Goal: Task Accomplishment & Management: Manage account settings

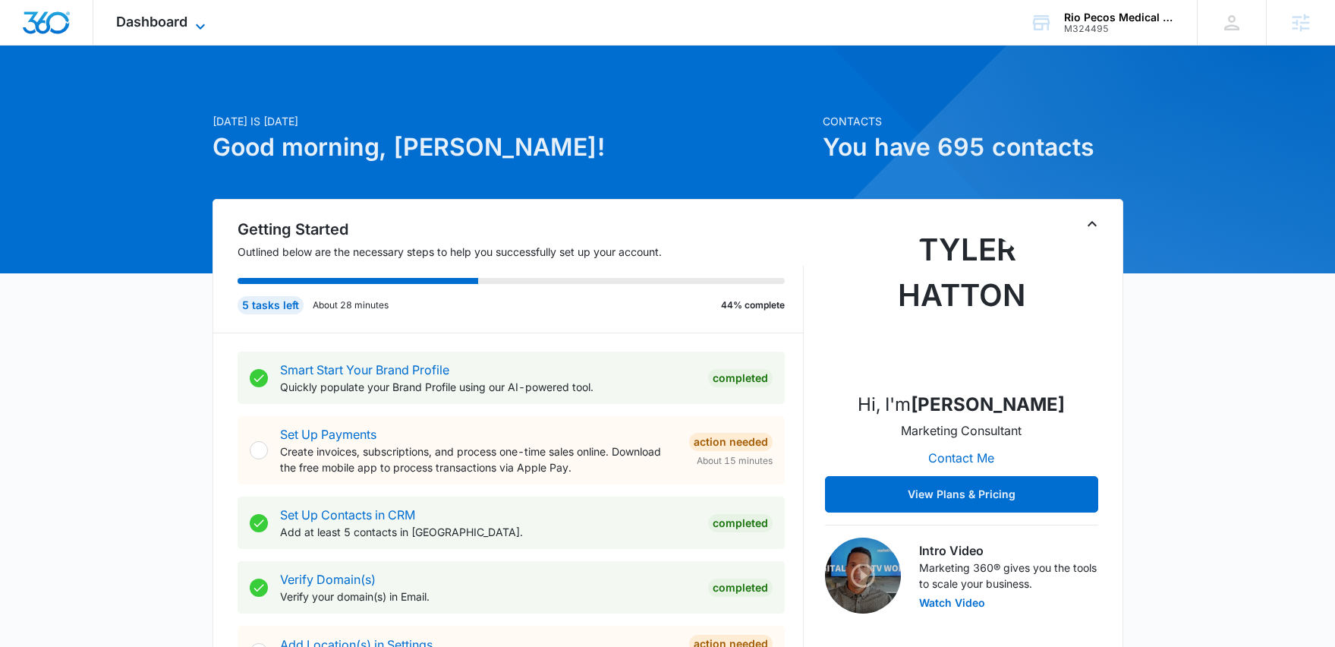
click at [166, 15] on span "Dashboard" at bounding box center [151, 22] width 71 height 16
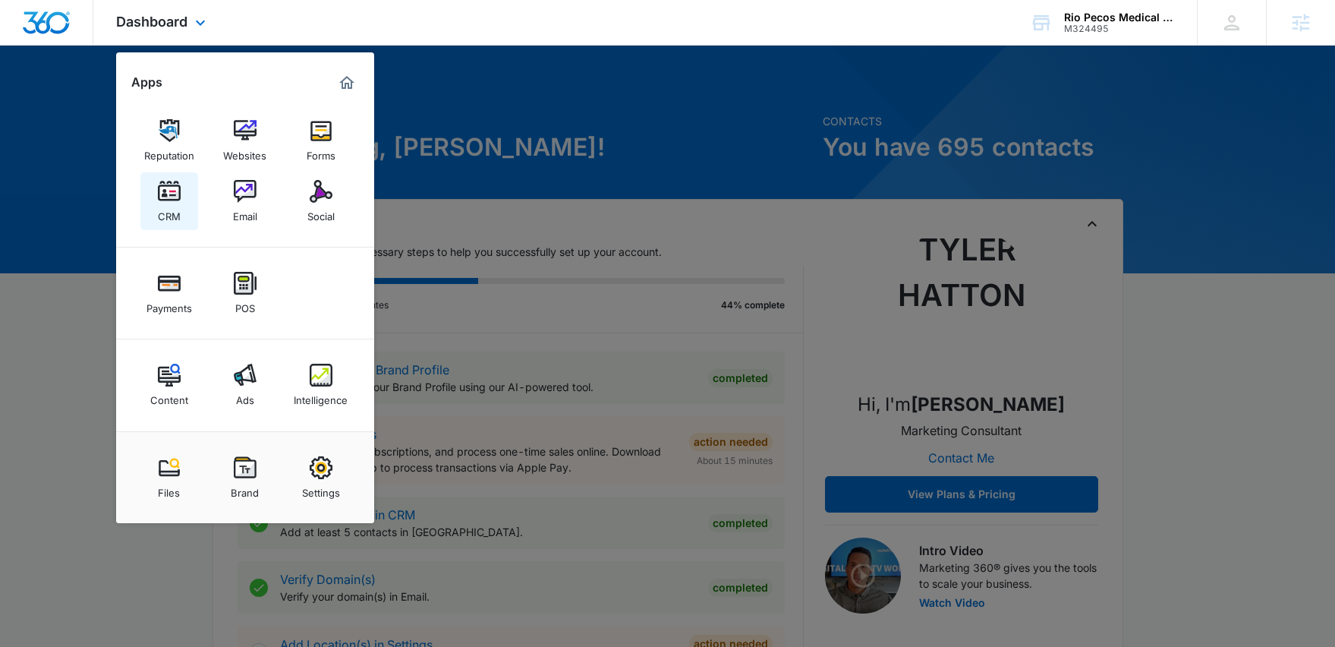
click at [169, 216] on div "CRM" at bounding box center [169, 213] width 23 height 20
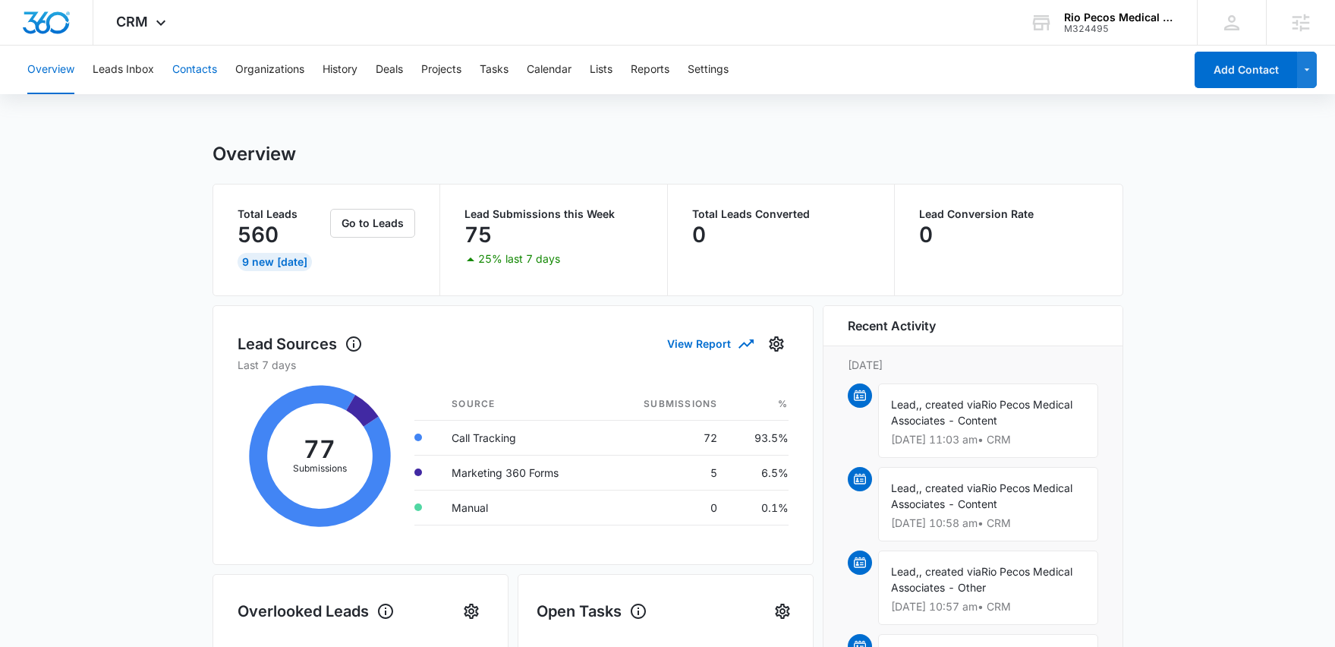
click at [188, 73] on button "Contacts" at bounding box center [194, 70] width 45 height 49
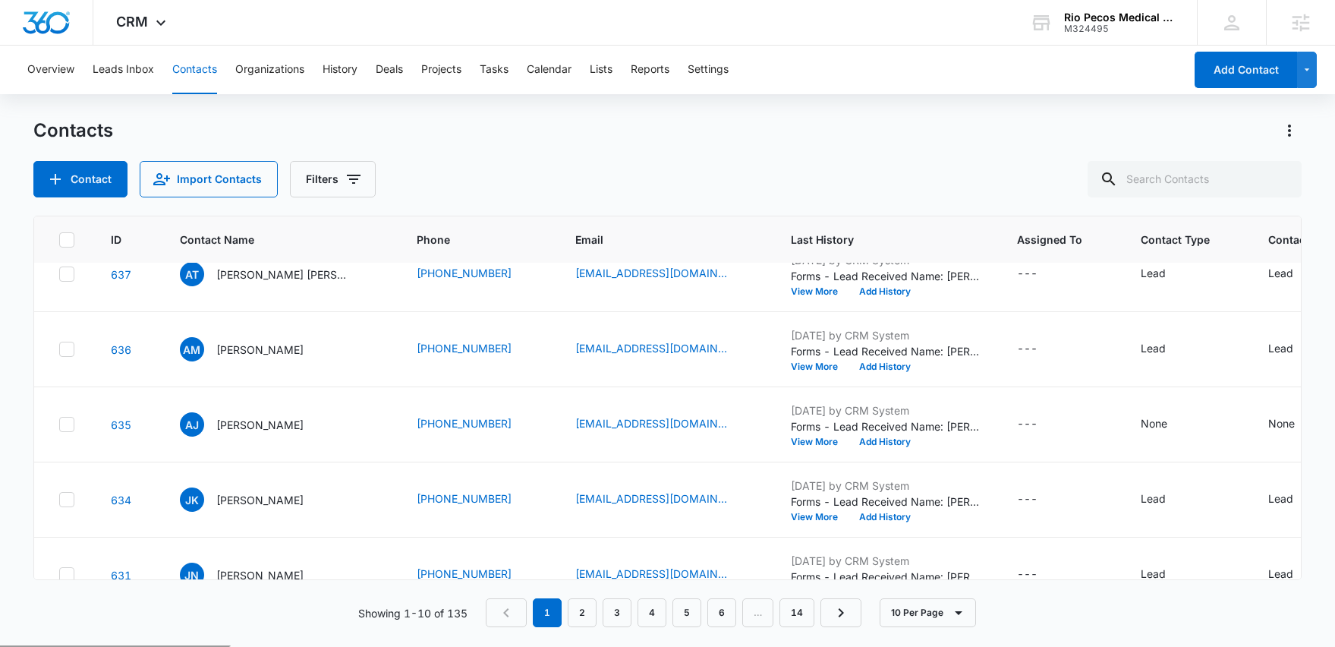
scroll to position [387, 0]
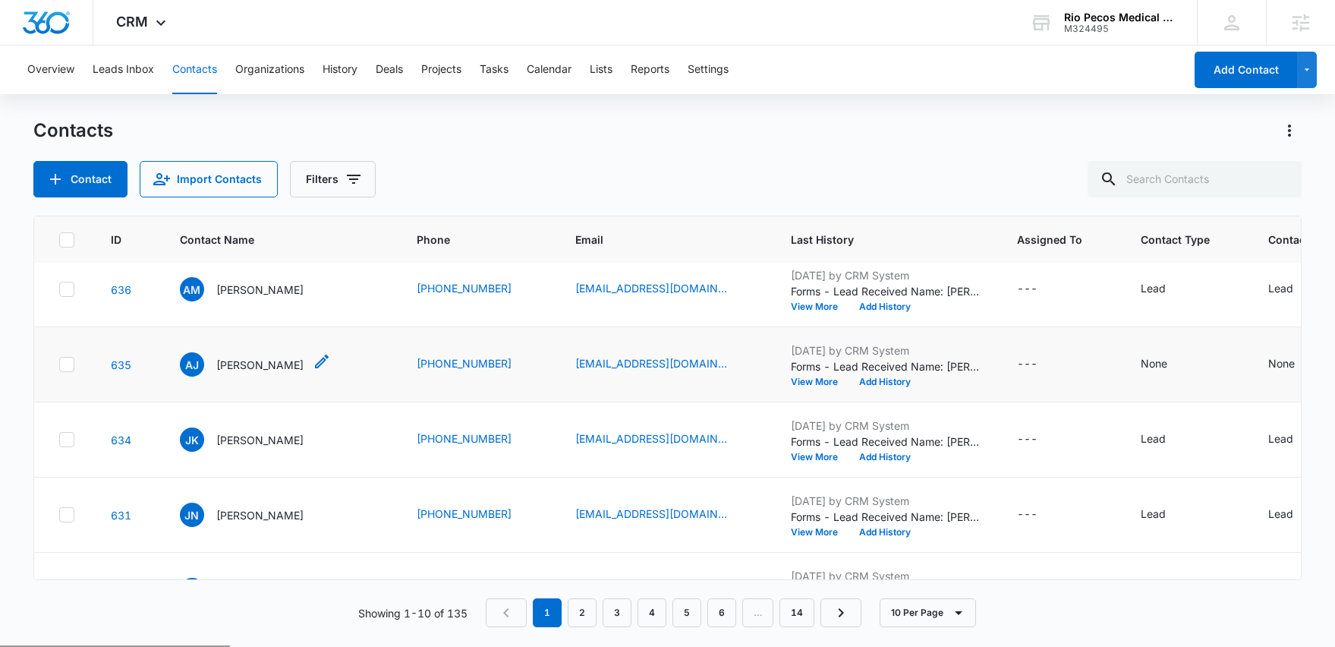
click at [284, 363] on p "[PERSON_NAME]" at bounding box center [259, 365] width 87 height 16
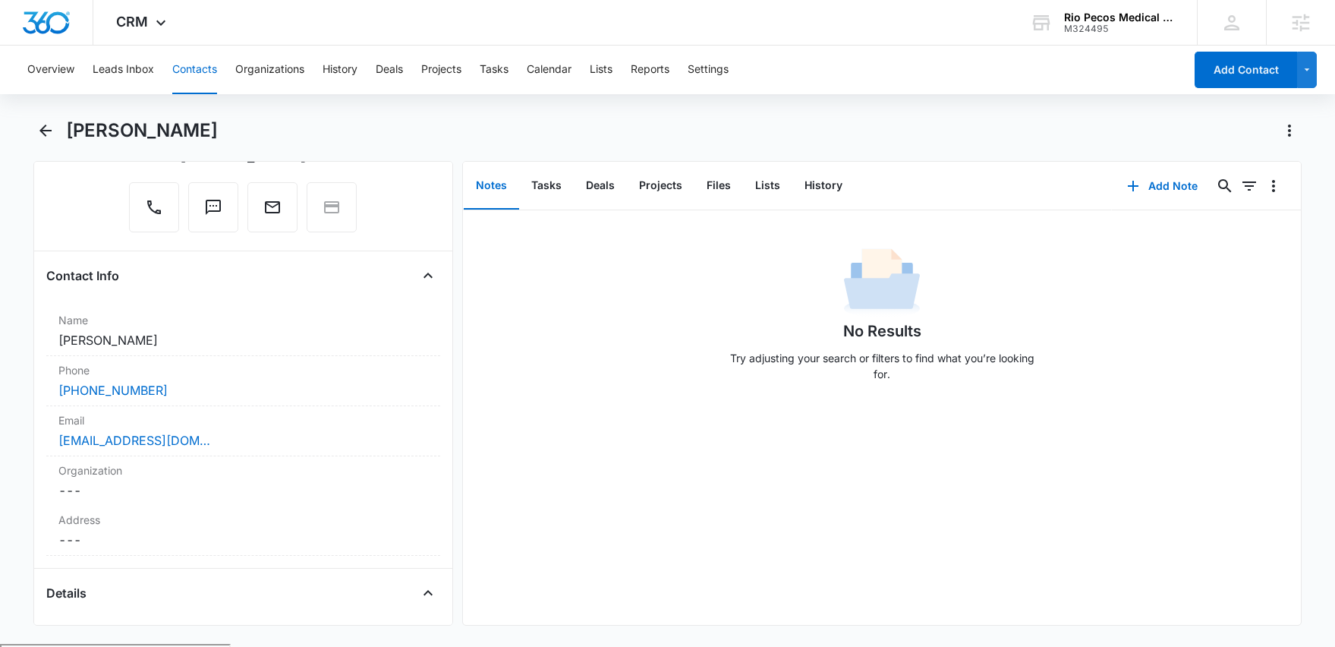
scroll to position [88, 0]
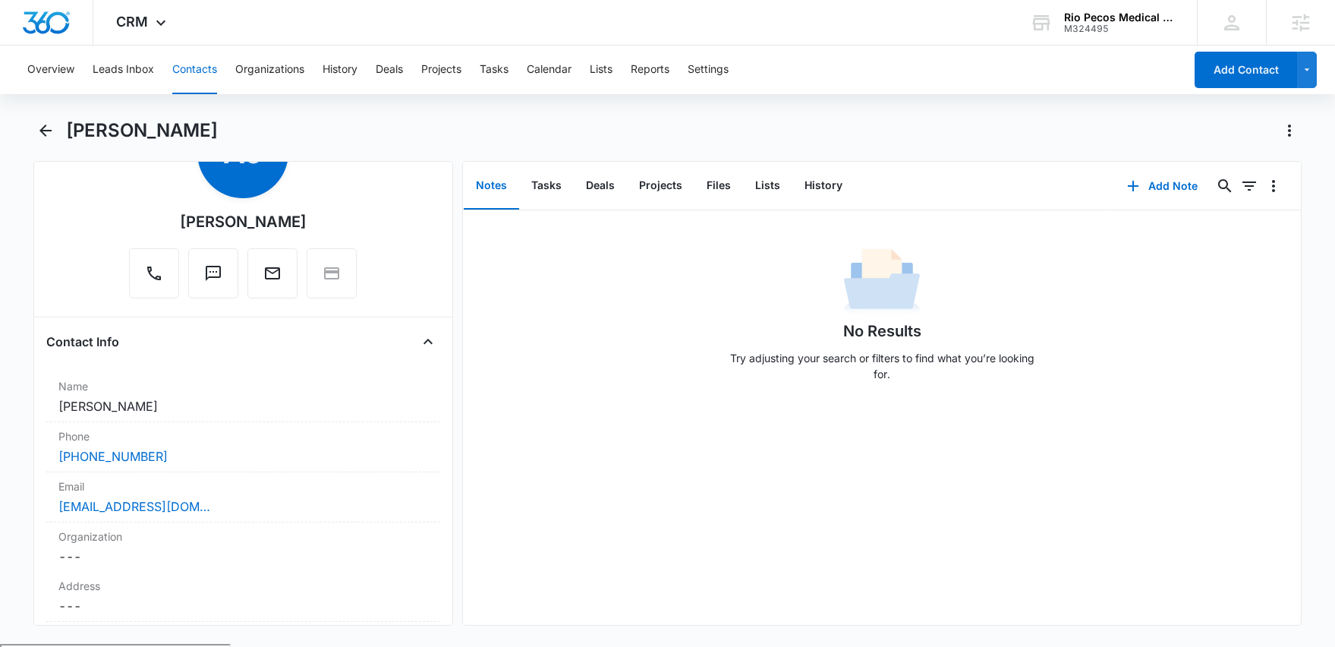
click at [512, 386] on div "No Results Try adjusting your search or filters to find what you’re looking for." at bounding box center [882, 319] width 838 height 150
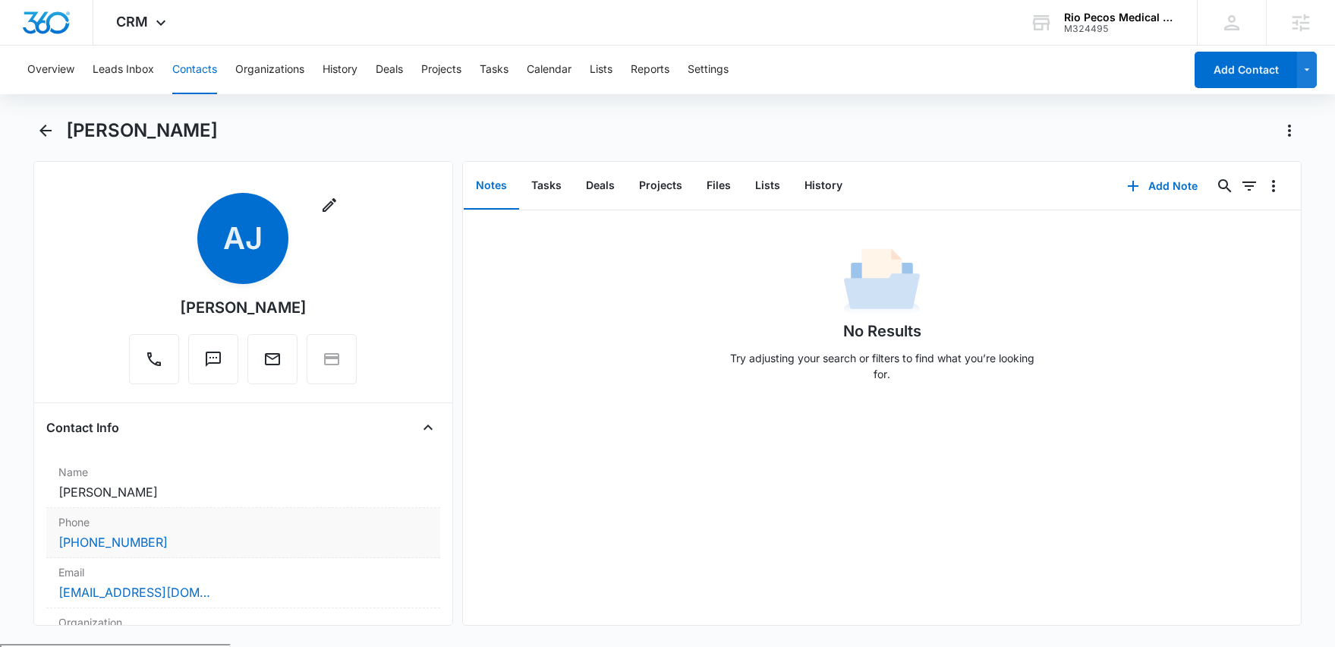
scroll to position [0, 0]
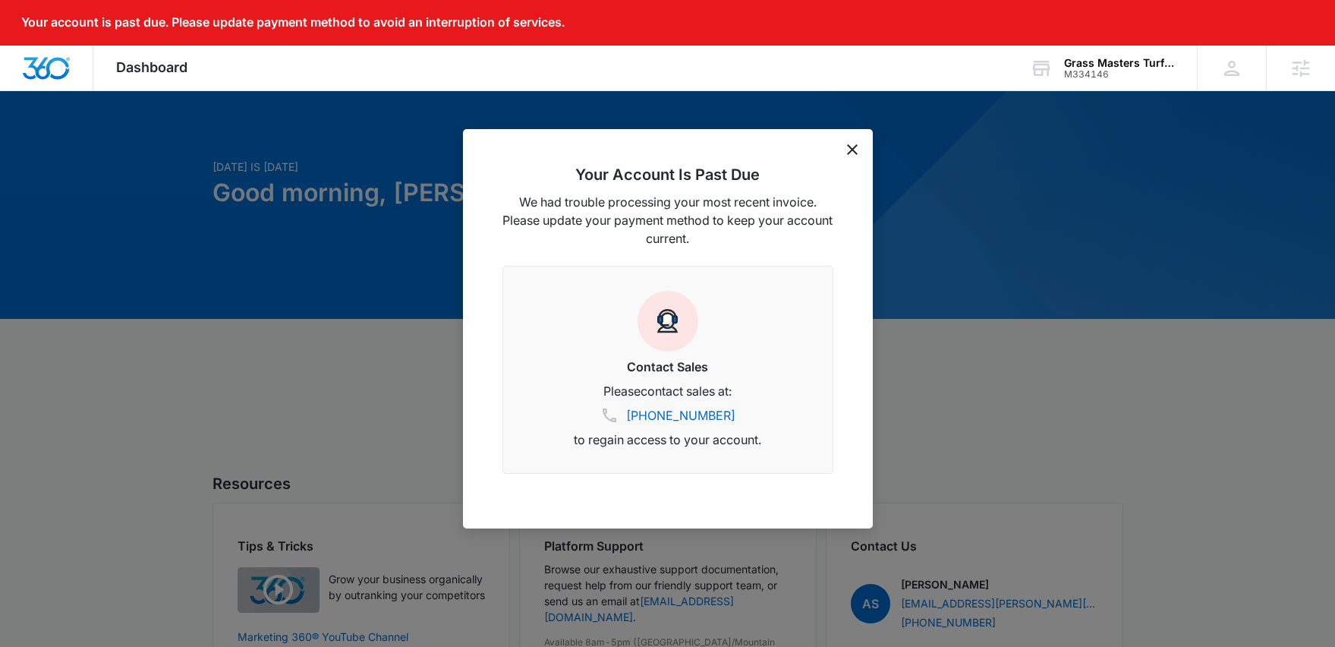
click at [851, 148] on icon "dismiss this dialog" at bounding box center [852, 149] width 11 height 11
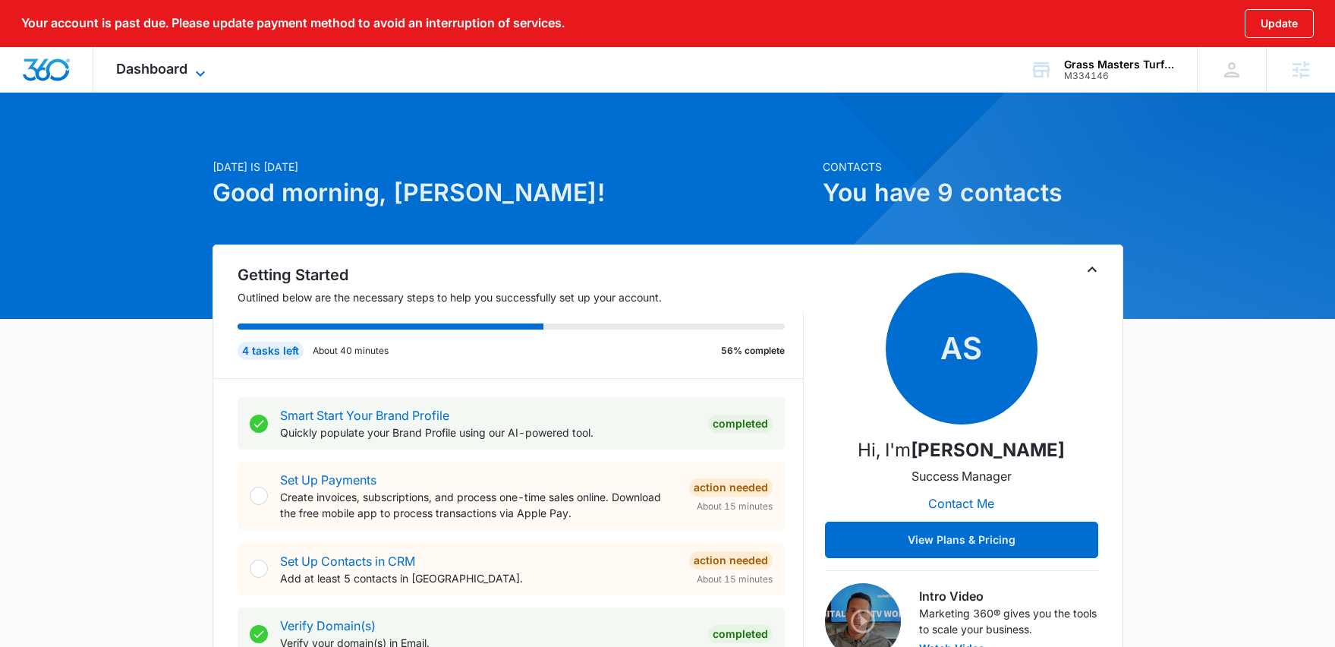
click at [181, 69] on span "Dashboard" at bounding box center [151, 69] width 71 height 16
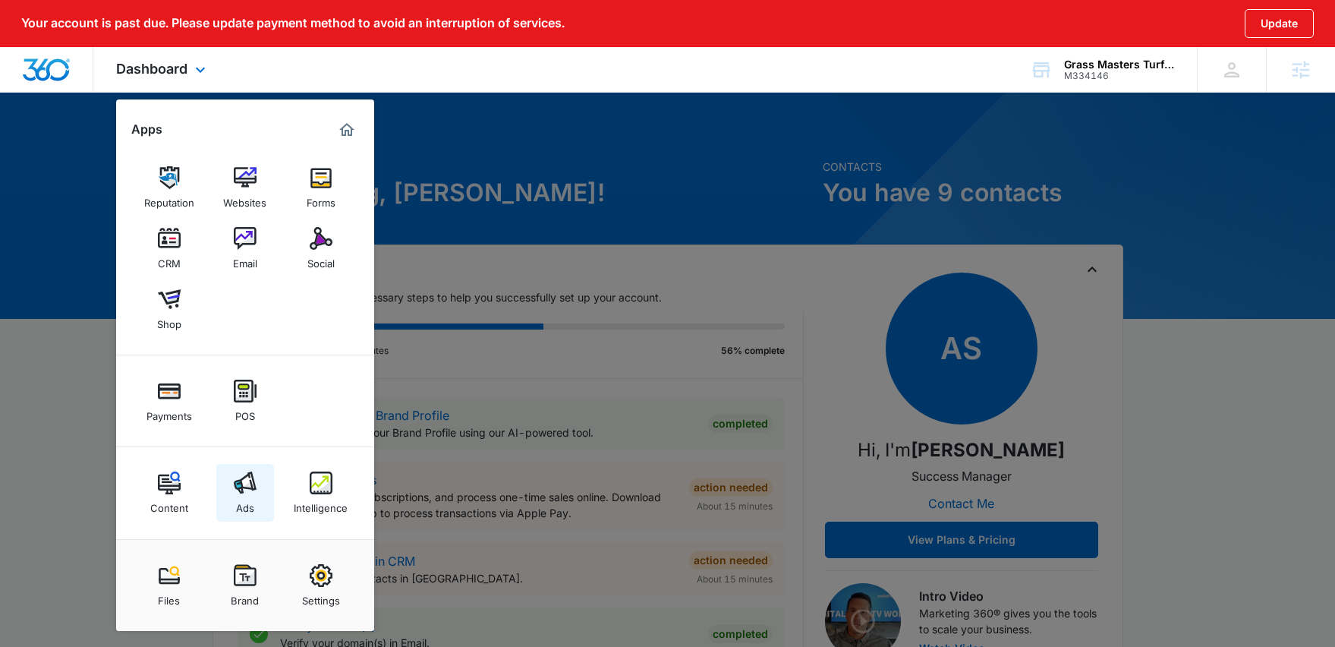
click at [250, 483] on img at bounding box center [245, 482] width 23 height 23
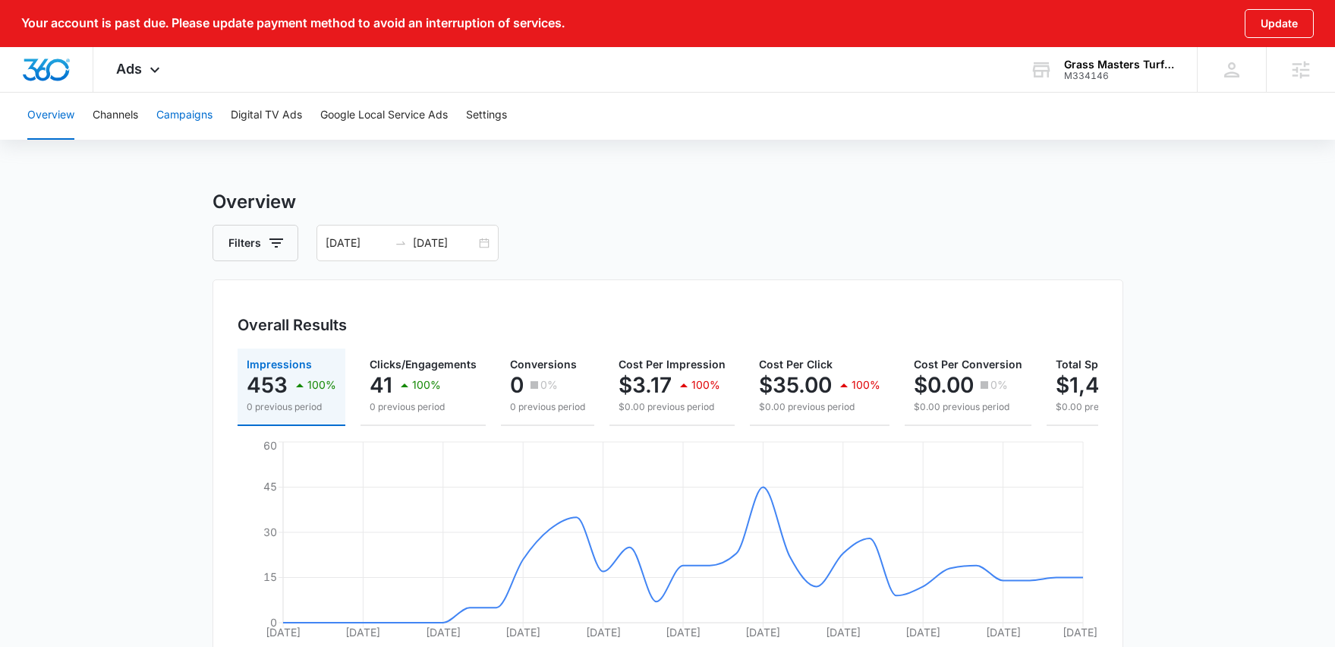
click at [198, 117] on button "Campaigns" at bounding box center [184, 115] width 56 height 49
click at [146, 71] on icon at bounding box center [155, 74] width 18 height 18
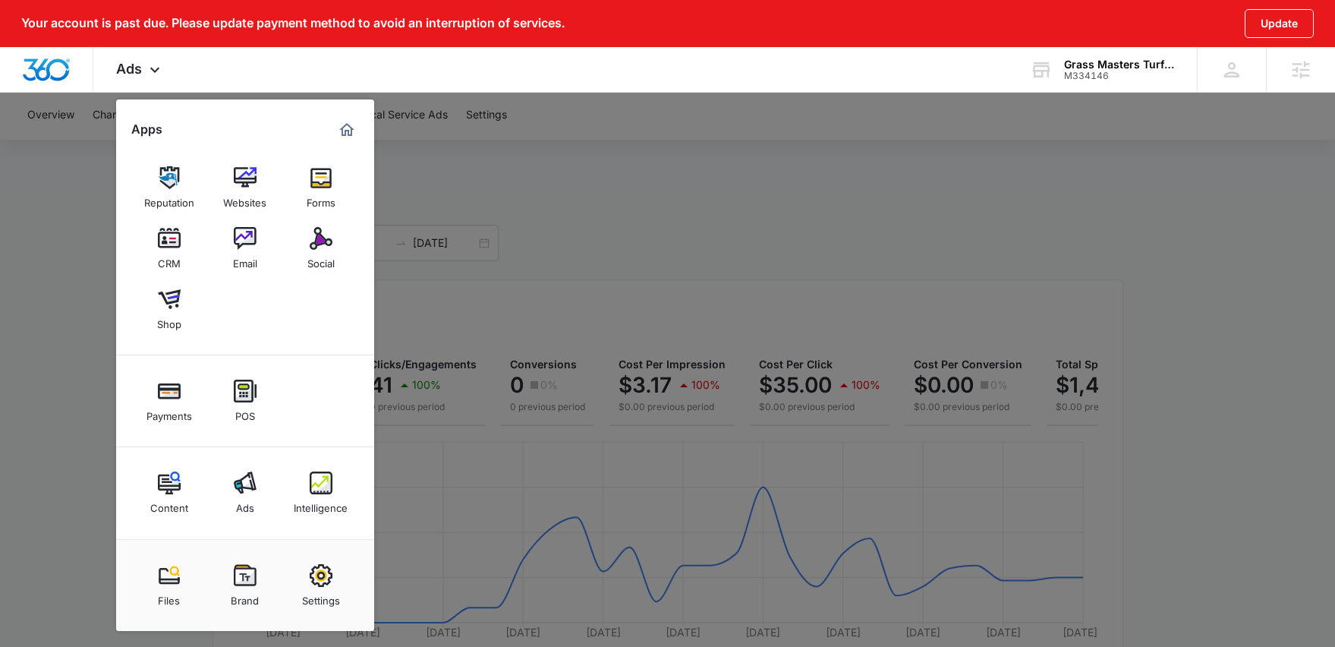
click at [565, 138] on div at bounding box center [667, 323] width 1335 height 647
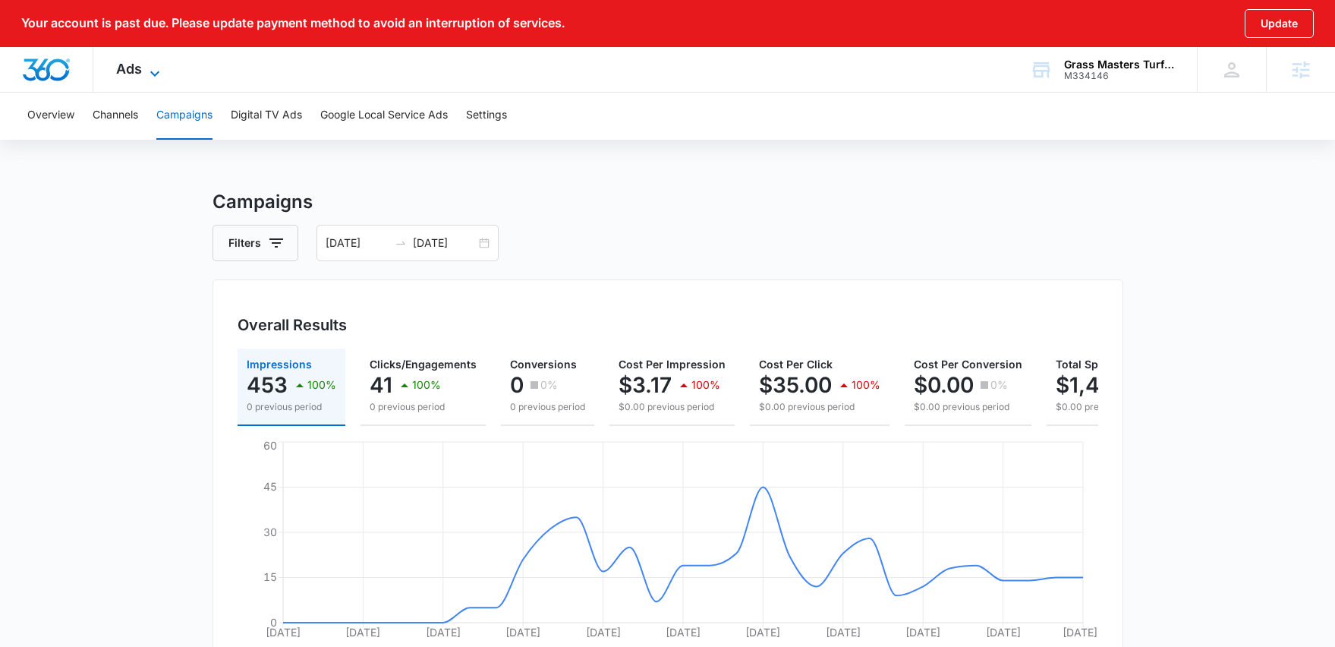
click at [123, 70] on span "Ads" at bounding box center [129, 69] width 26 height 16
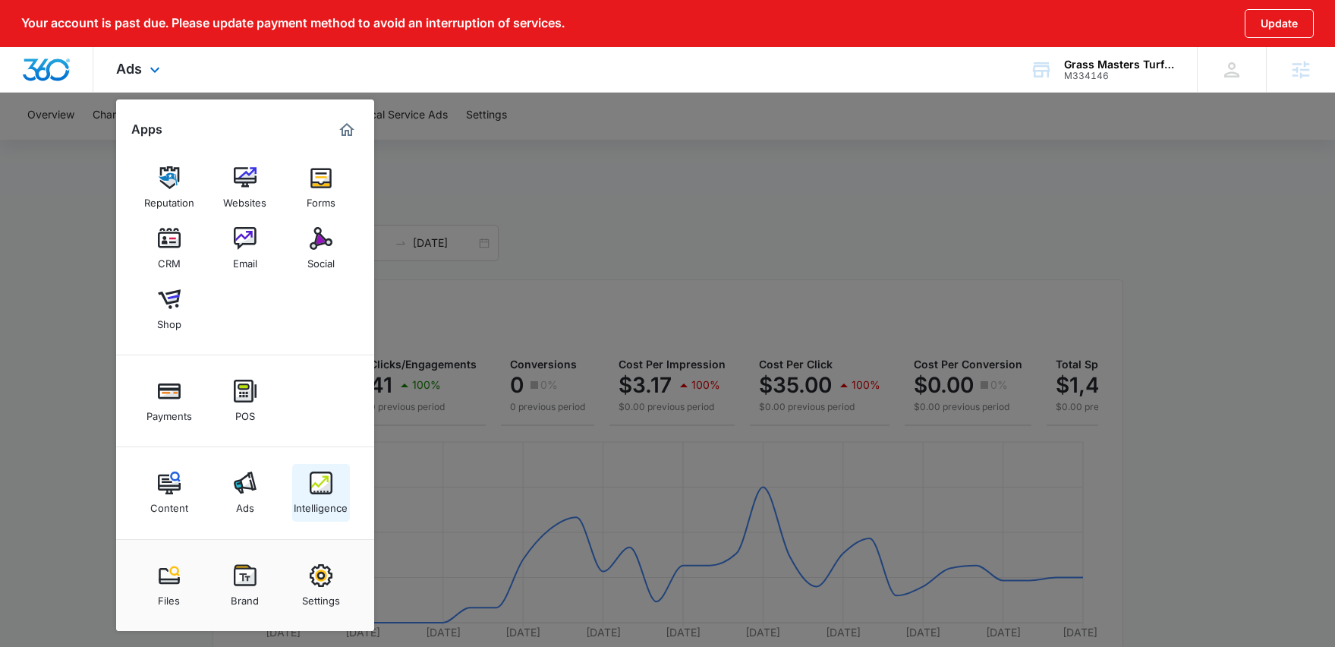
click at [339, 499] on div "Intelligence" at bounding box center [321, 504] width 54 height 20
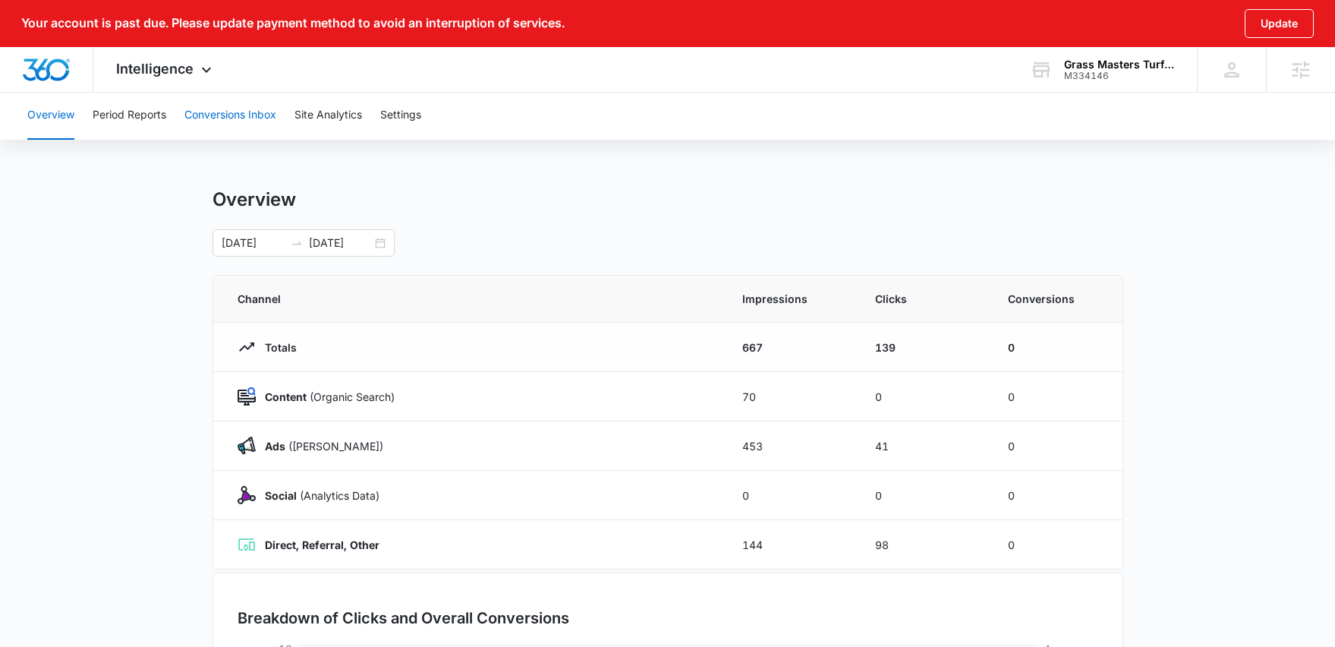
click at [246, 109] on button "Conversions Inbox" at bounding box center [230, 115] width 92 height 49
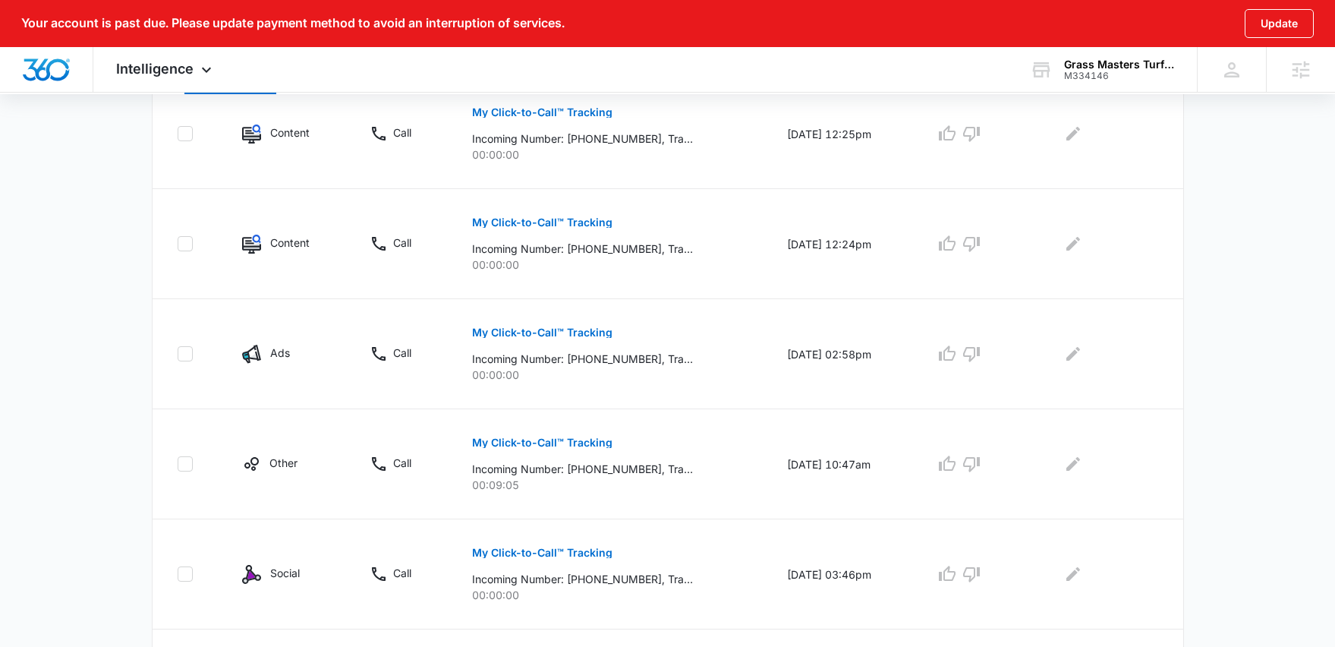
scroll to position [446, 0]
click at [576, 445] on p "My Click-to-Call™ Tracking" at bounding box center [542, 441] width 140 height 11
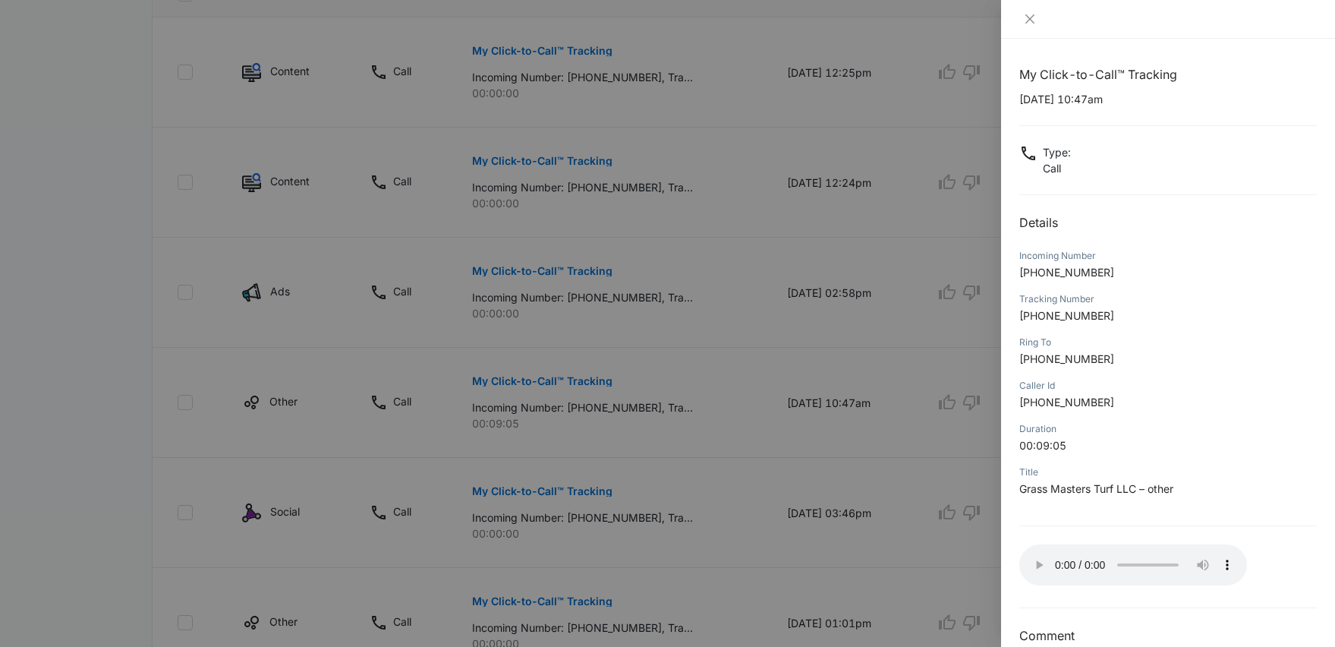
scroll to position [513, 0]
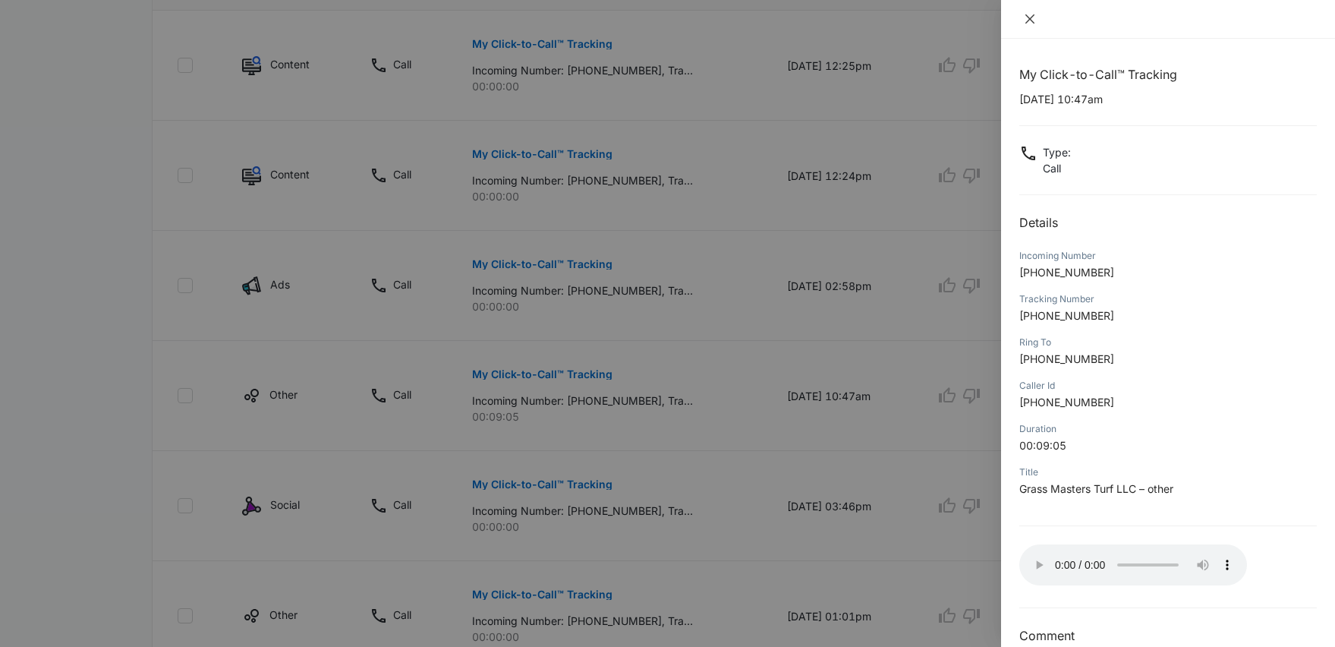
click at [1024, 17] on icon "close" at bounding box center [1030, 19] width 12 height 12
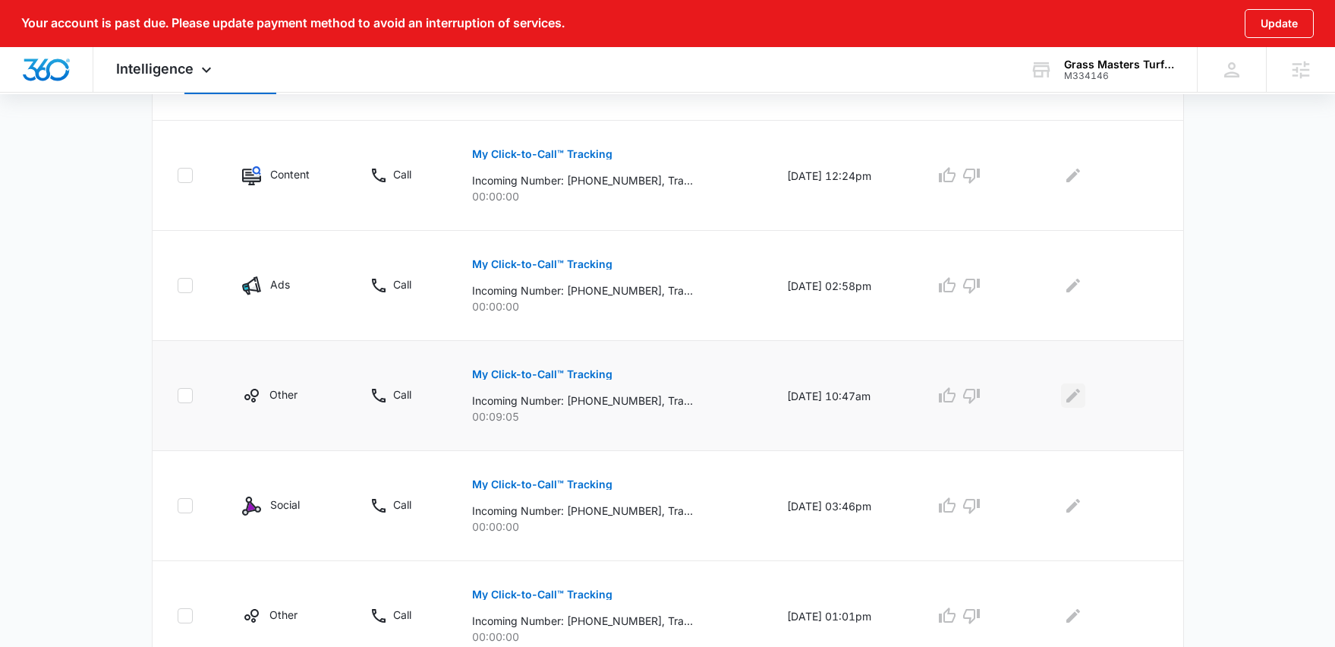
click at [1080, 395] on icon "Edit Comments" at bounding box center [1073, 396] width 14 height 14
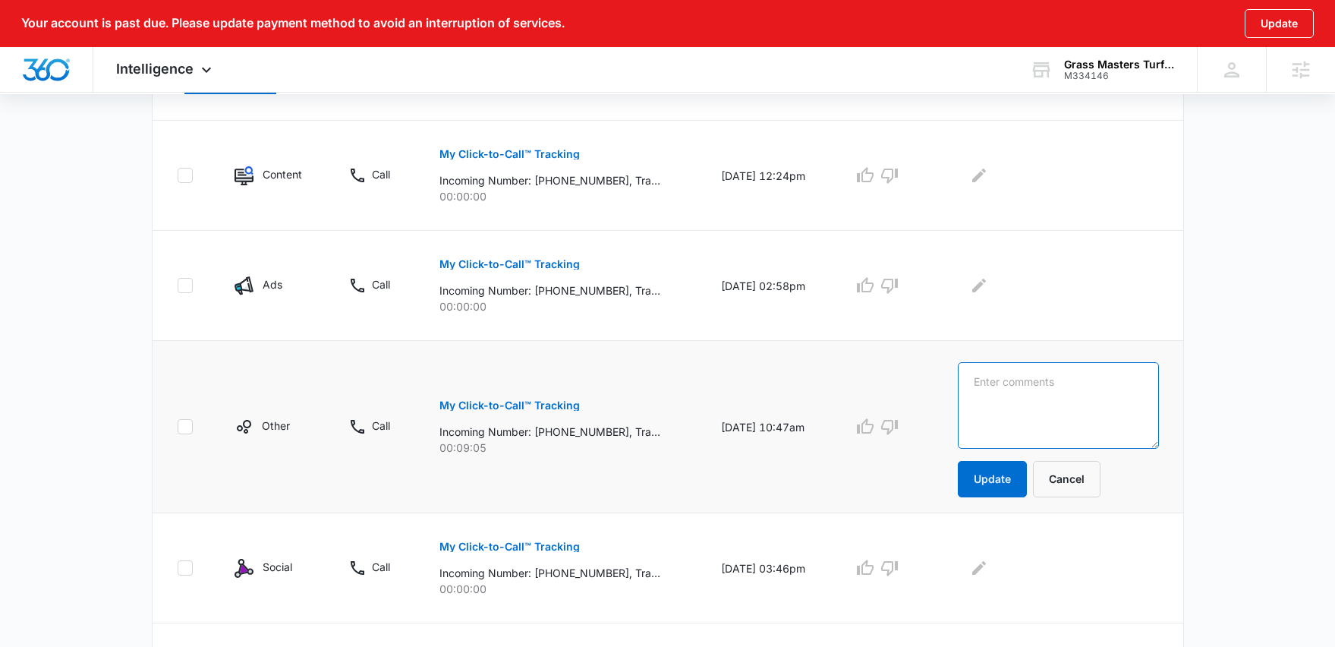
click at [1067, 395] on textarea at bounding box center [1058, 405] width 201 height 87
click at [1000, 386] on textarea "great lead. Did we call this one back?" at bounding box center [1058, 405] width 201 height 87
click at [1072, 398] on textarea "Great lead. Did we call this one back?" at bounding box center [1058, 405] width 201 height 87
type textarea "Great lead. Did we call this one back?"
click at [1027, 502] on td "Great lead. Did we call this one back? Update Cancel" at bounding box center [1062, 427] width 244 height 172
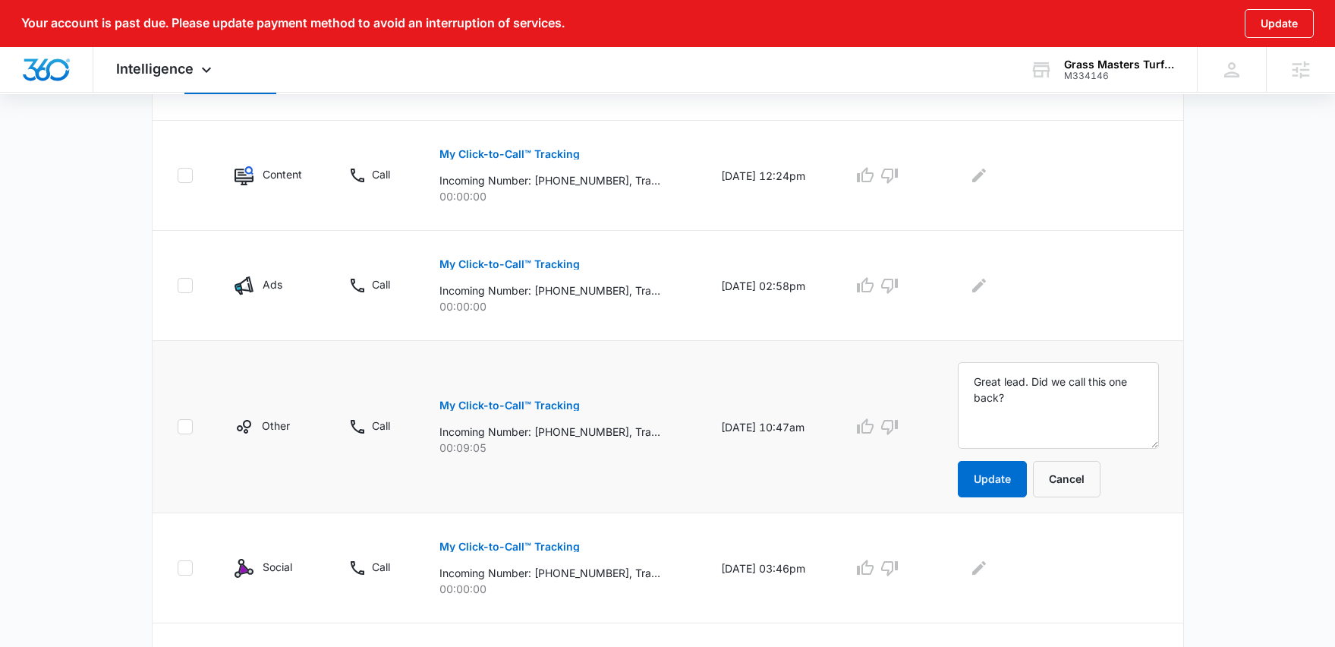
click at [1027, 499] on td "Great lead. Did we call this one back? Update Cancel" at bounding box center [1062, 427] width 244 height 172
click at [1026, 479] on button "Update" at bounding box center [992, 479] width 69 height 36
click at [993, 471] on button "Update" at bounding box center [992, 479] width 69 height 36
click at [874, 428] on icon "button" at bounding box center [865, 426] width 18 height 18
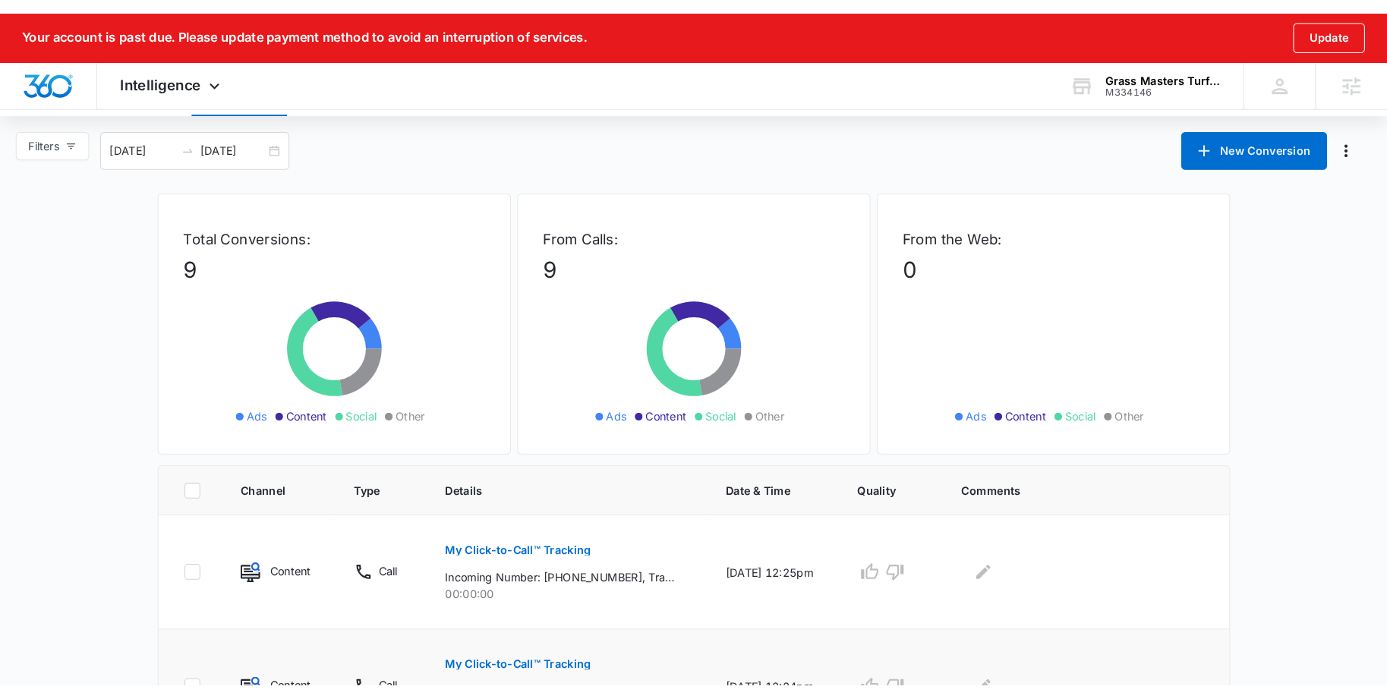
scroll to position [0, 0]
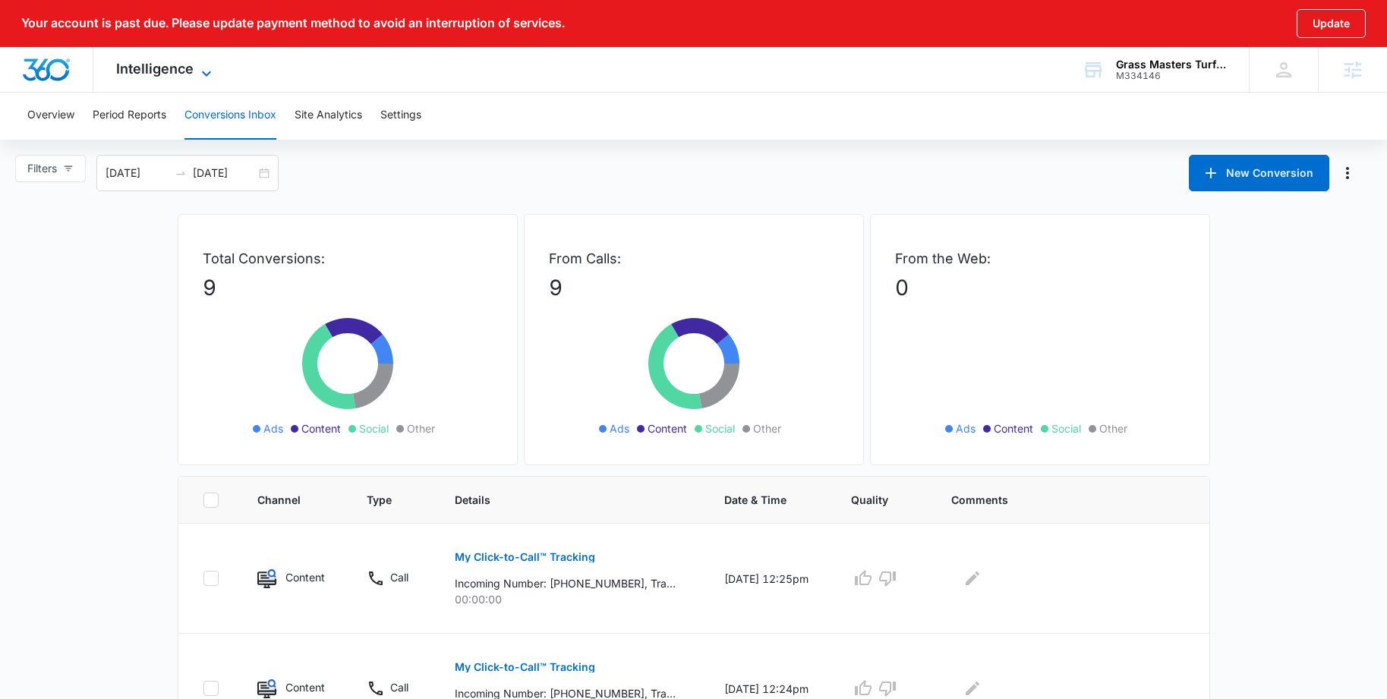
click at [179, 63] on span "Intelligence" at bounding box center [154, 69] width 77 height 16
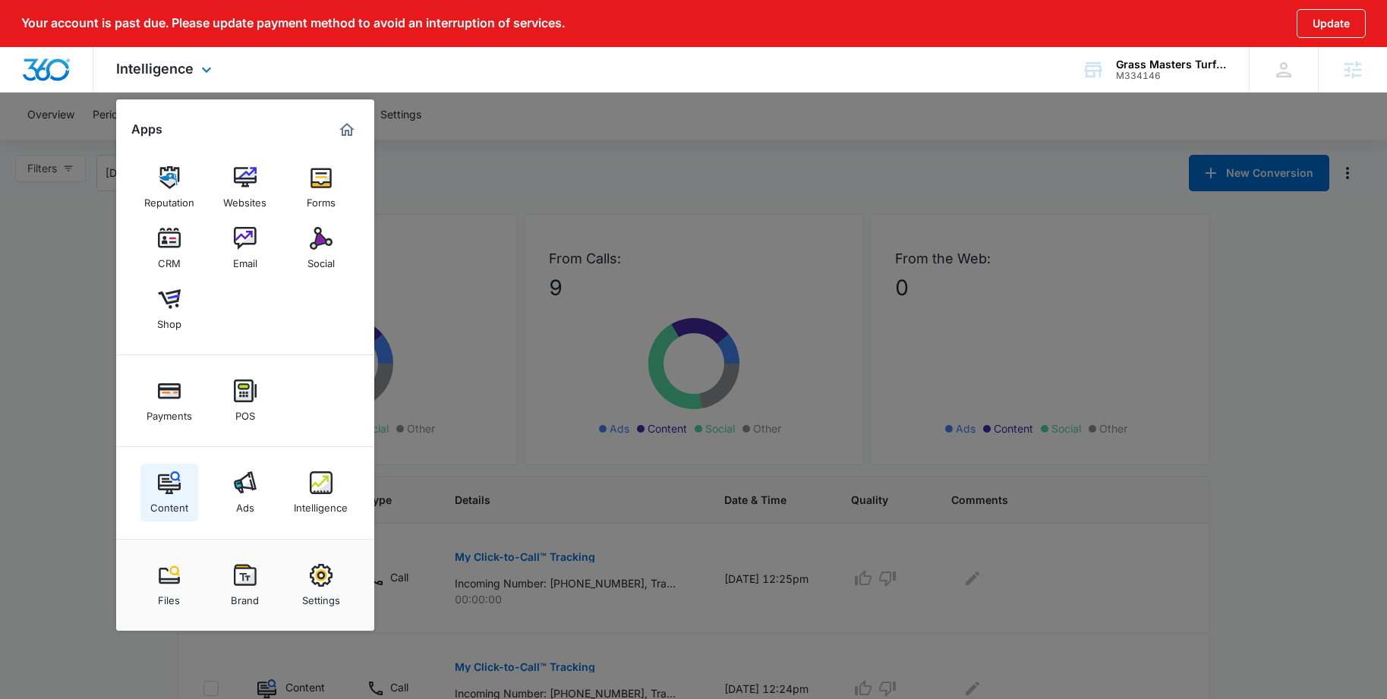
click at [172, 496] on div "Content" at bounding box center [169, 504] width 38 height 20
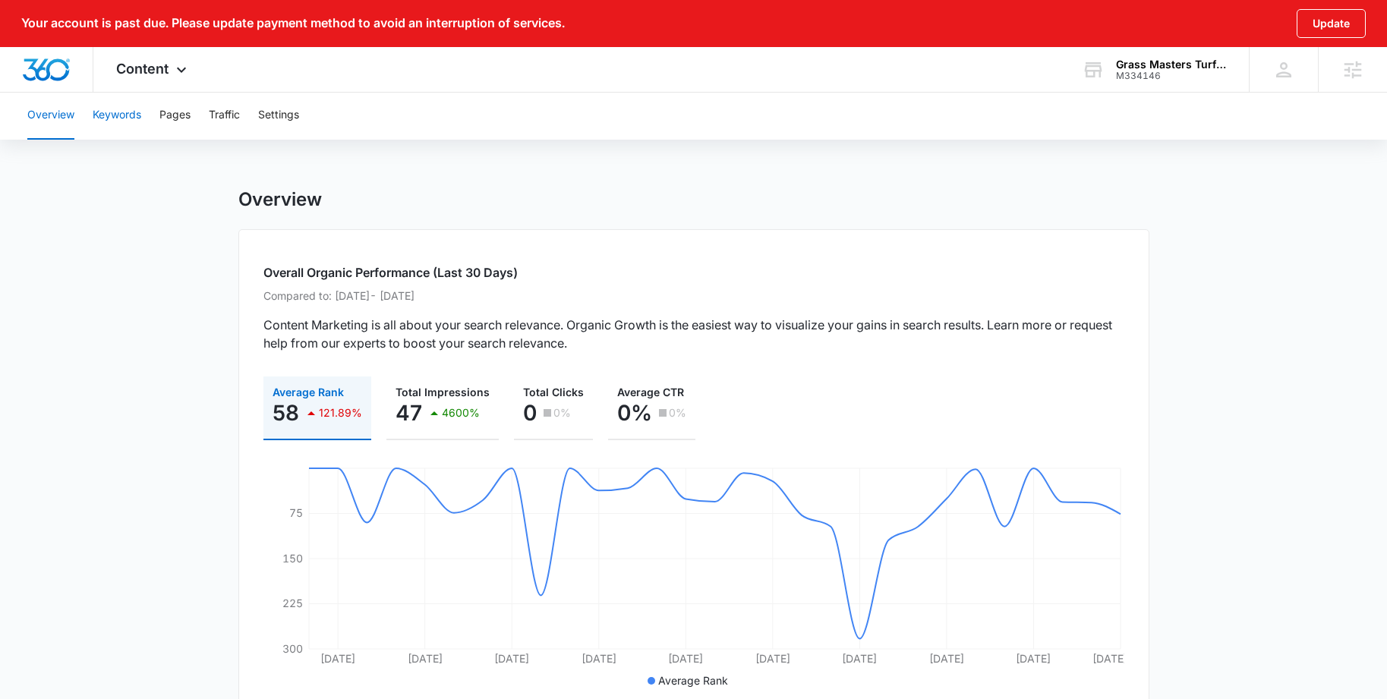
click at [124, 112] on button "Keywords" at bounding box center [117, 115] width 49 height 49
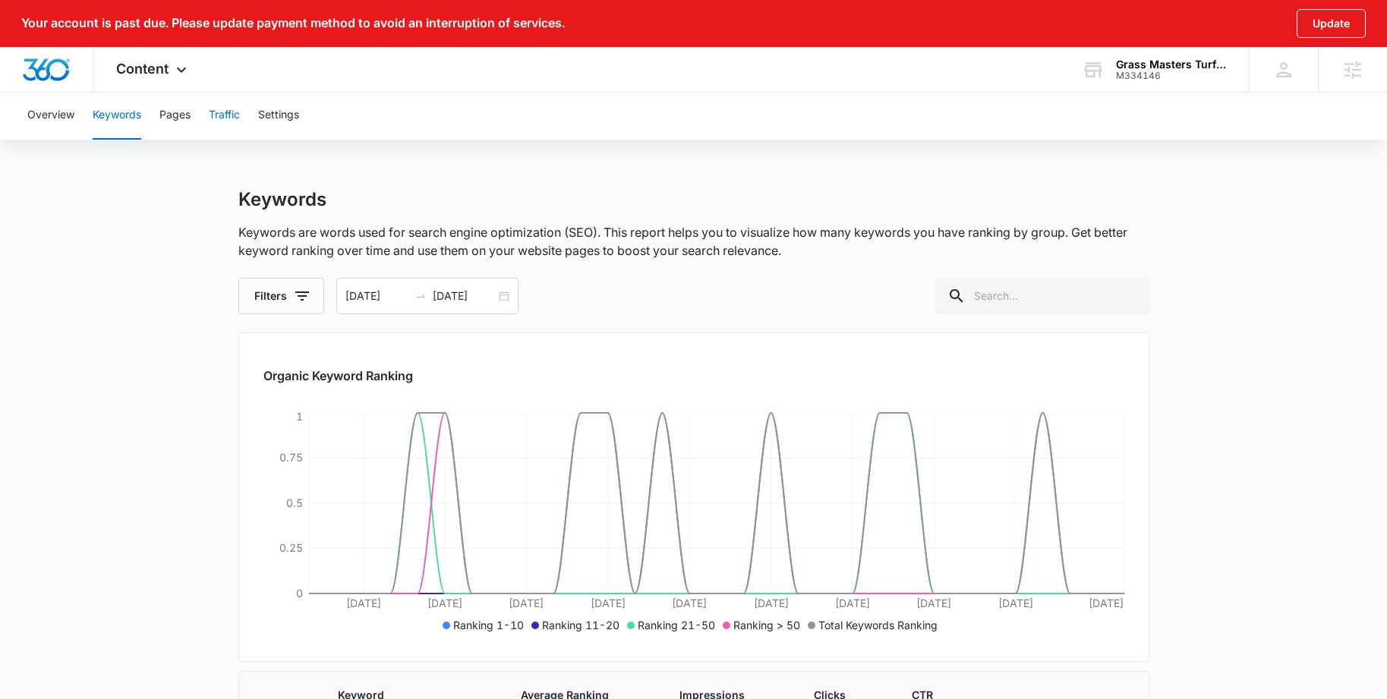
click at [227, 118] on button "Traffic" at bounding box center [224, 115] width 31 height 49
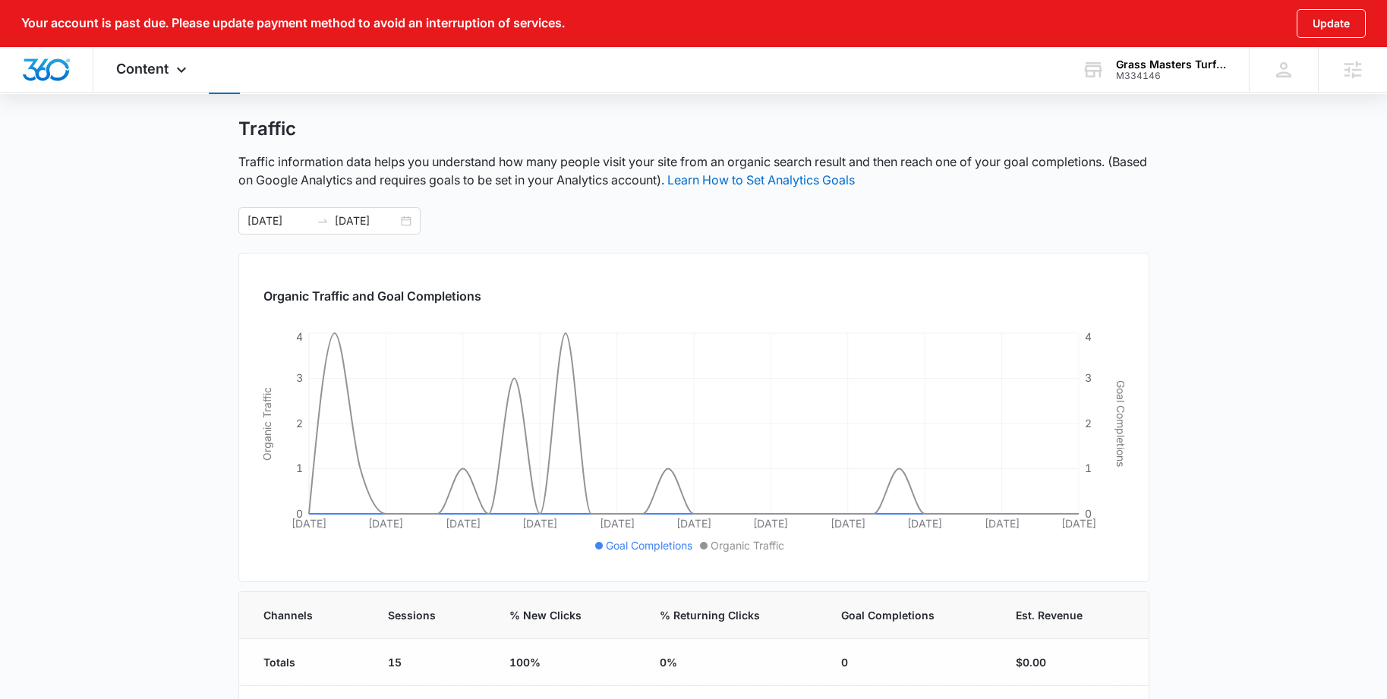
scroll to position [6, 0]
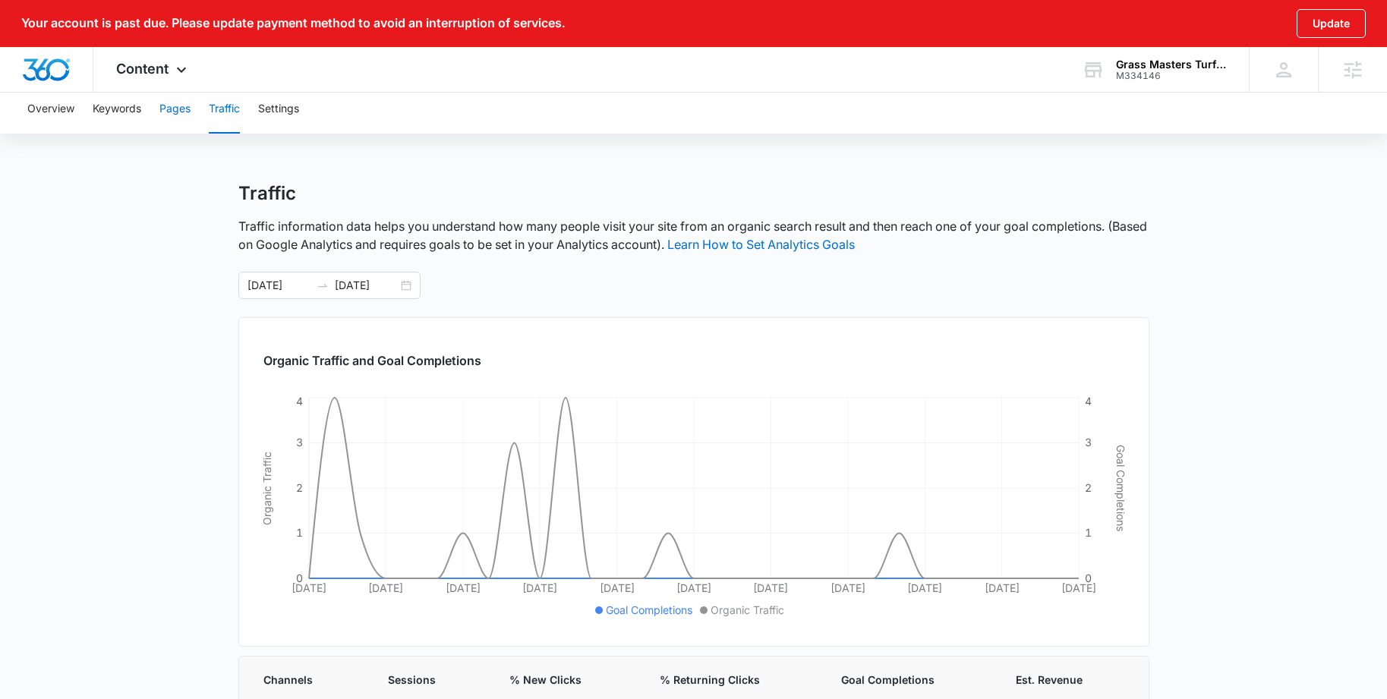
click at [165, 115] on button "Pages" at bounding box center [174, 109] width 31 height 49
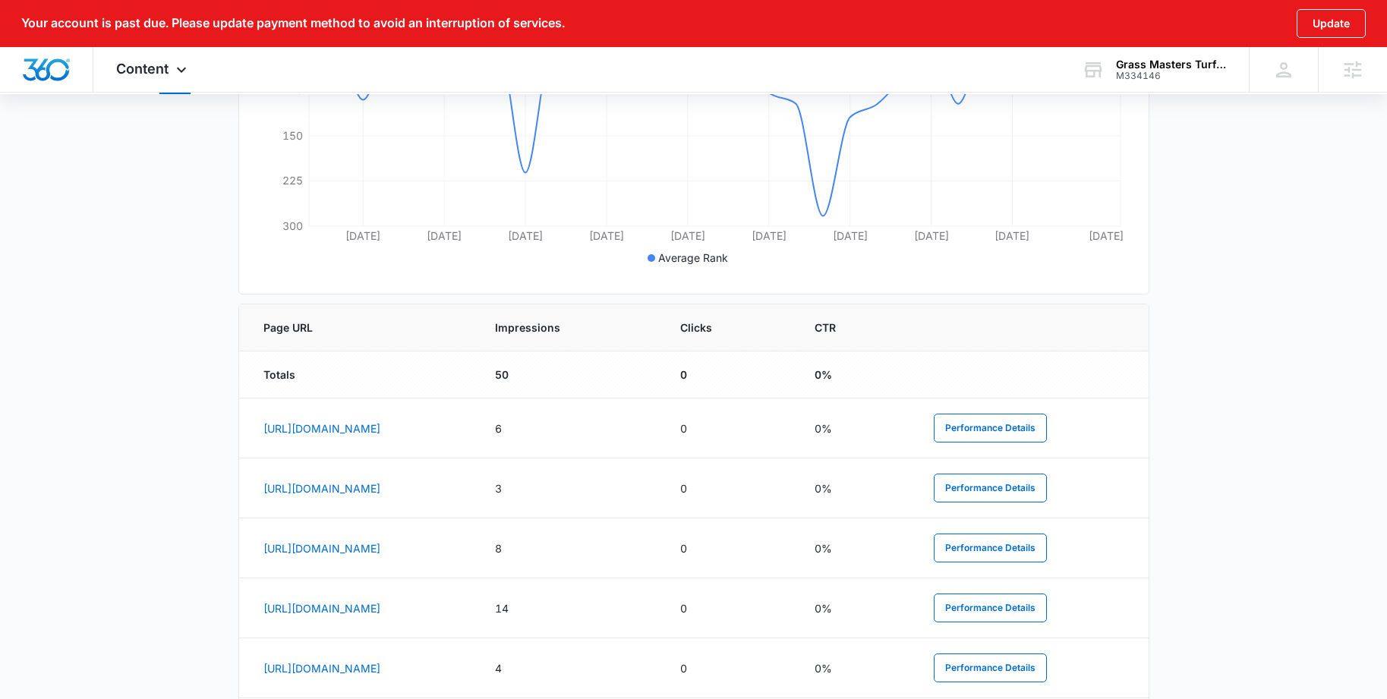
scroll to position [479, 0]
click at [162, 66] on span "Content" at bounding box center [142, 69] width 52 height 16
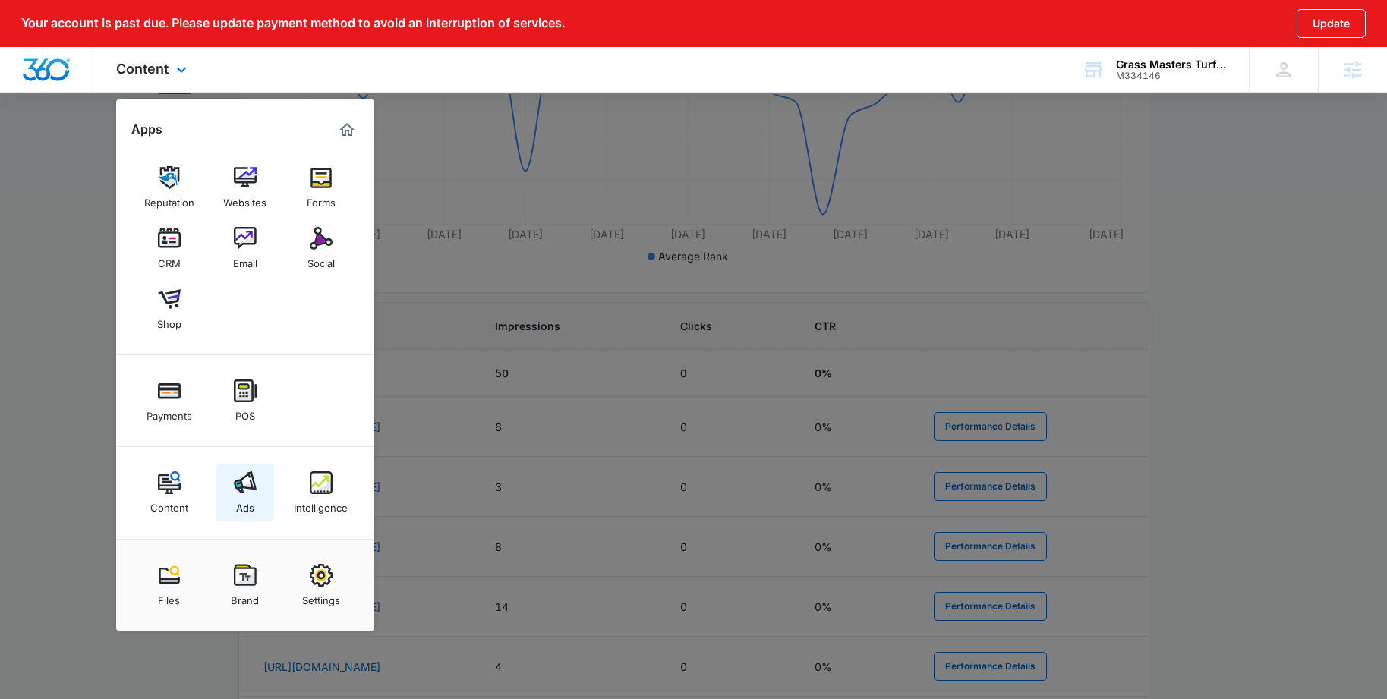
click at [256, 478] on link "Ads" at bounding box center [245, 493] width 58 height 58
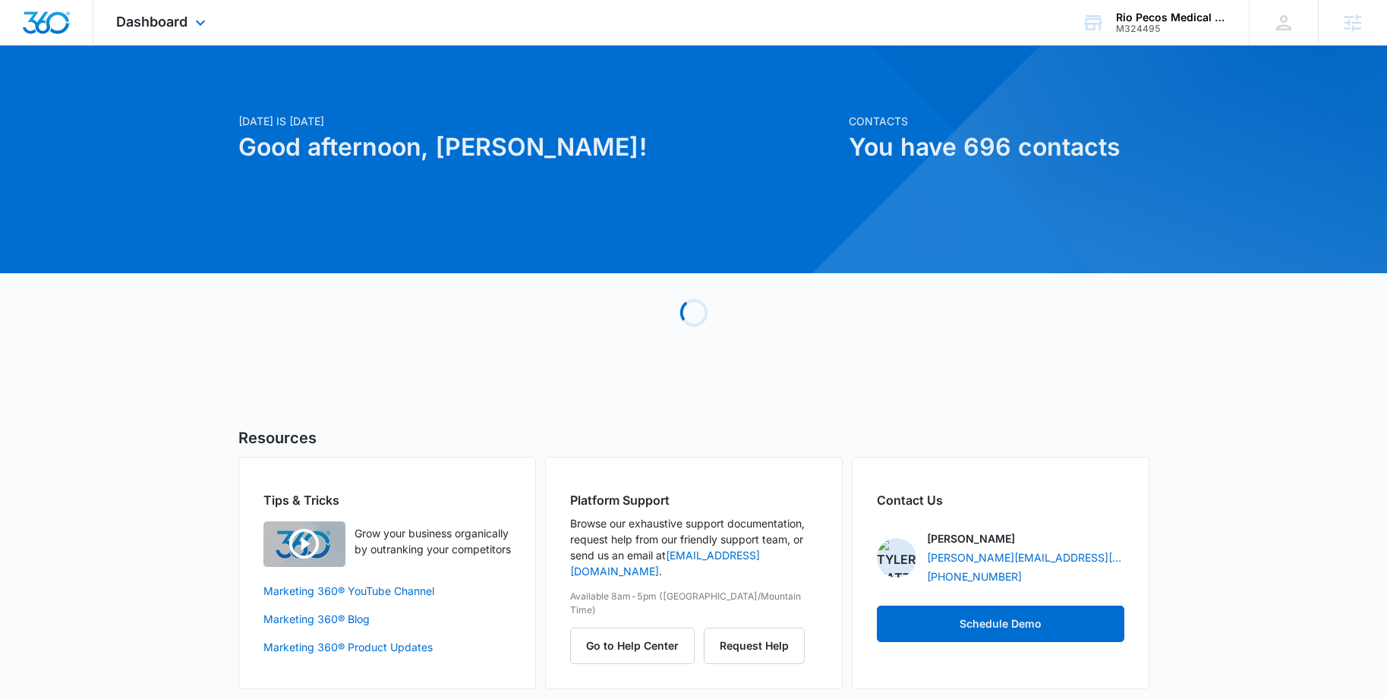
click at [190, 20] on div "Dashboard Apps Reputation Websites Forms CRM Email Social Payments POS Content …" at bounding box center [162, 22] width 139 height 45
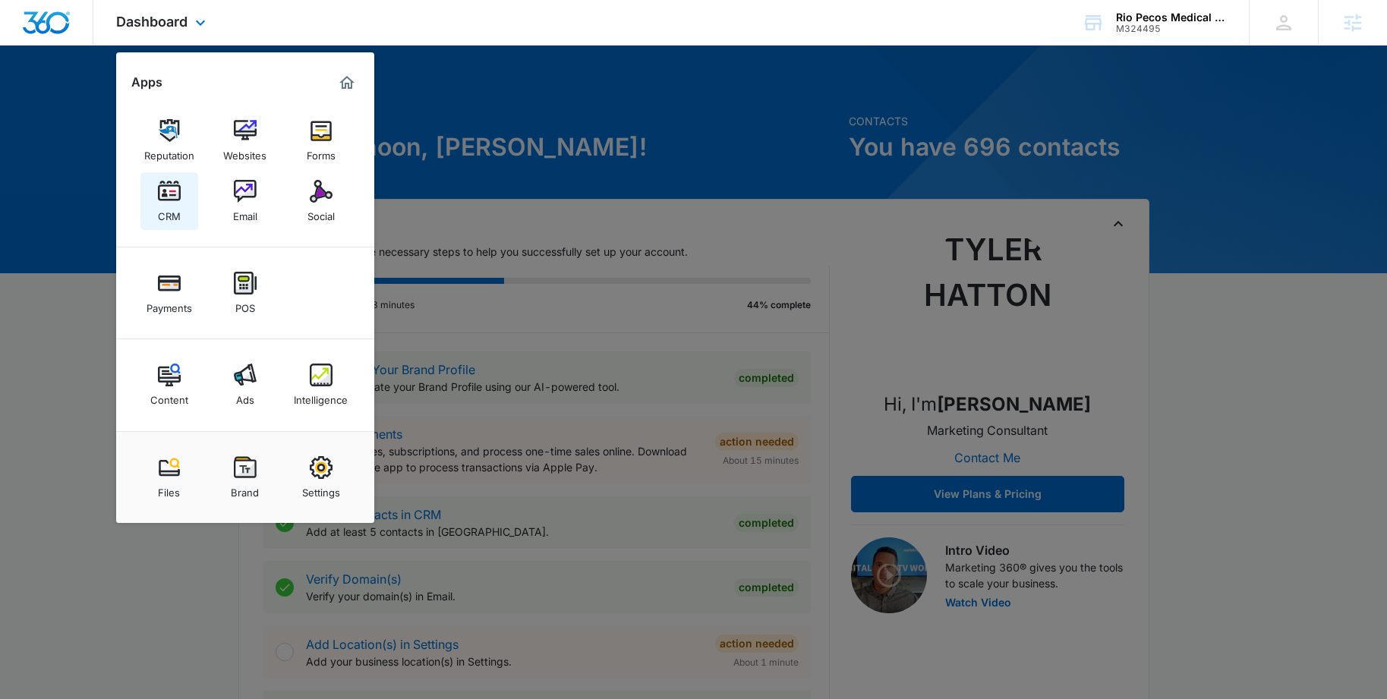
click at [162, 187] on img at bounding box center [169, 191] width 23 height 23
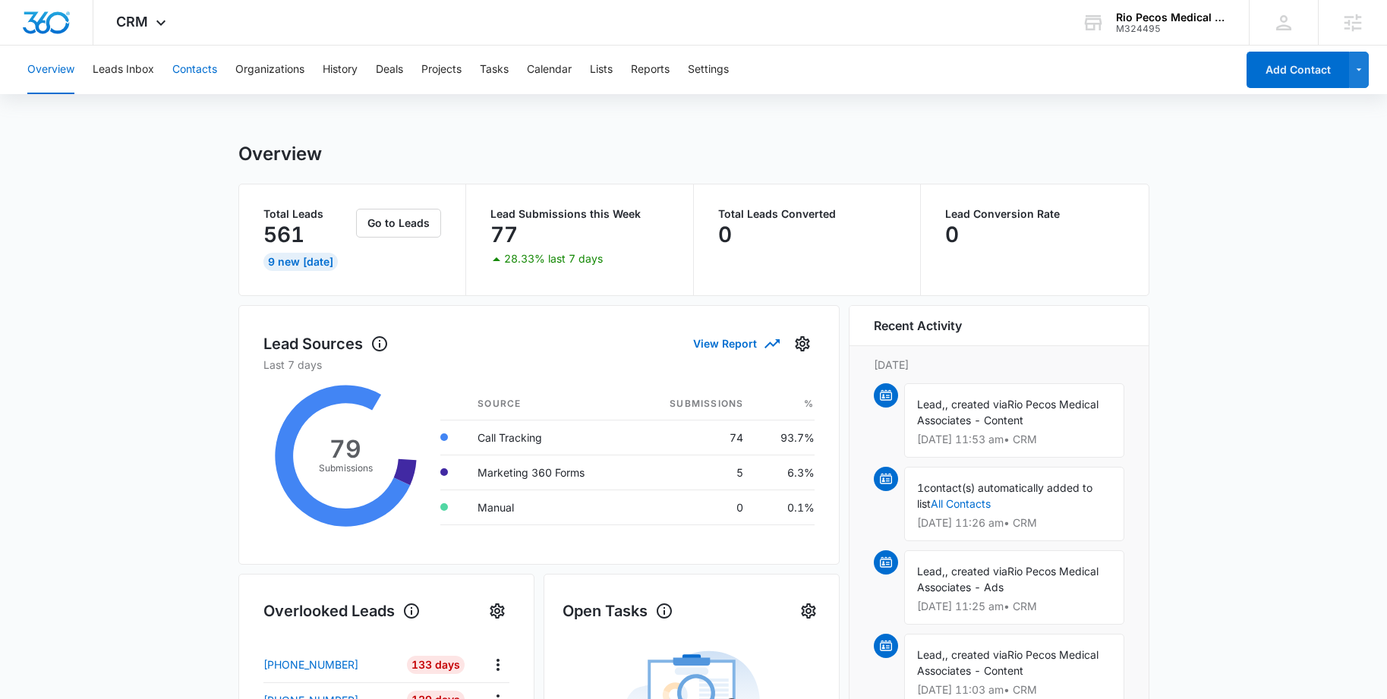
click at [186, 72] on button "Contacts" at bounding box center [194, 70] width 45 height 49
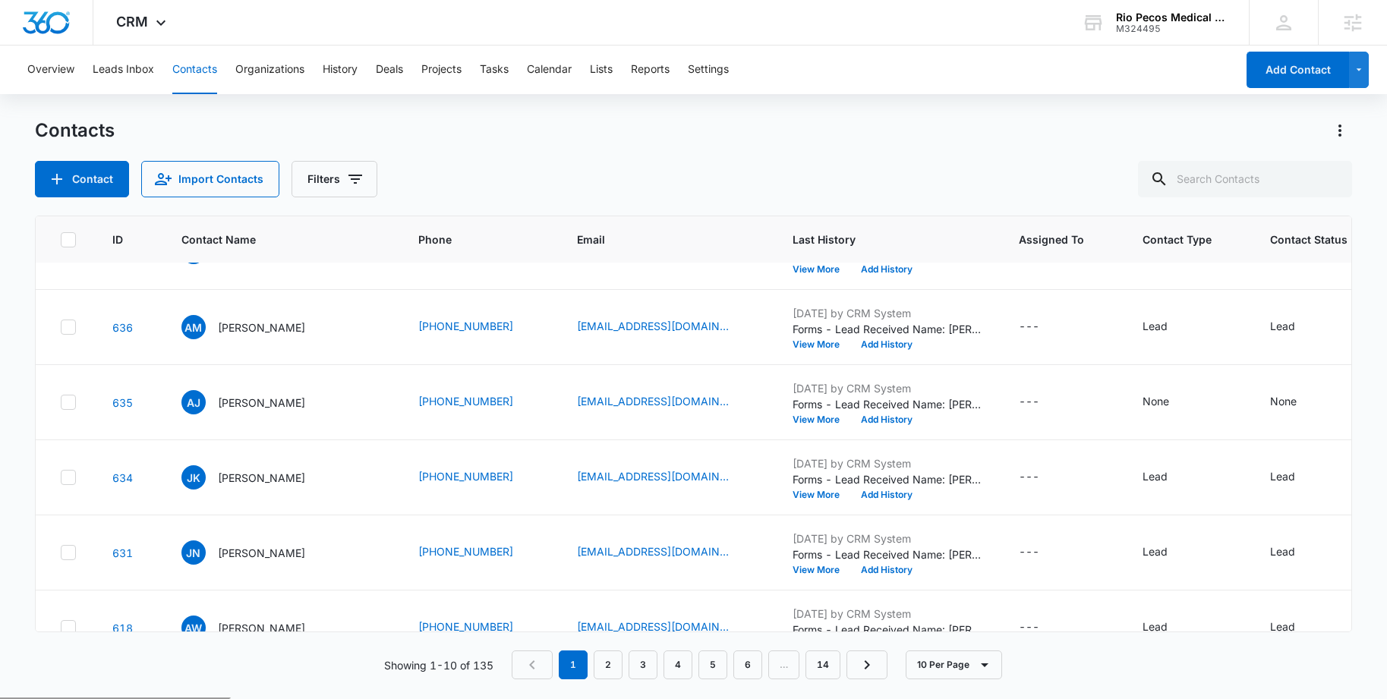
scroll to position [361, 0]
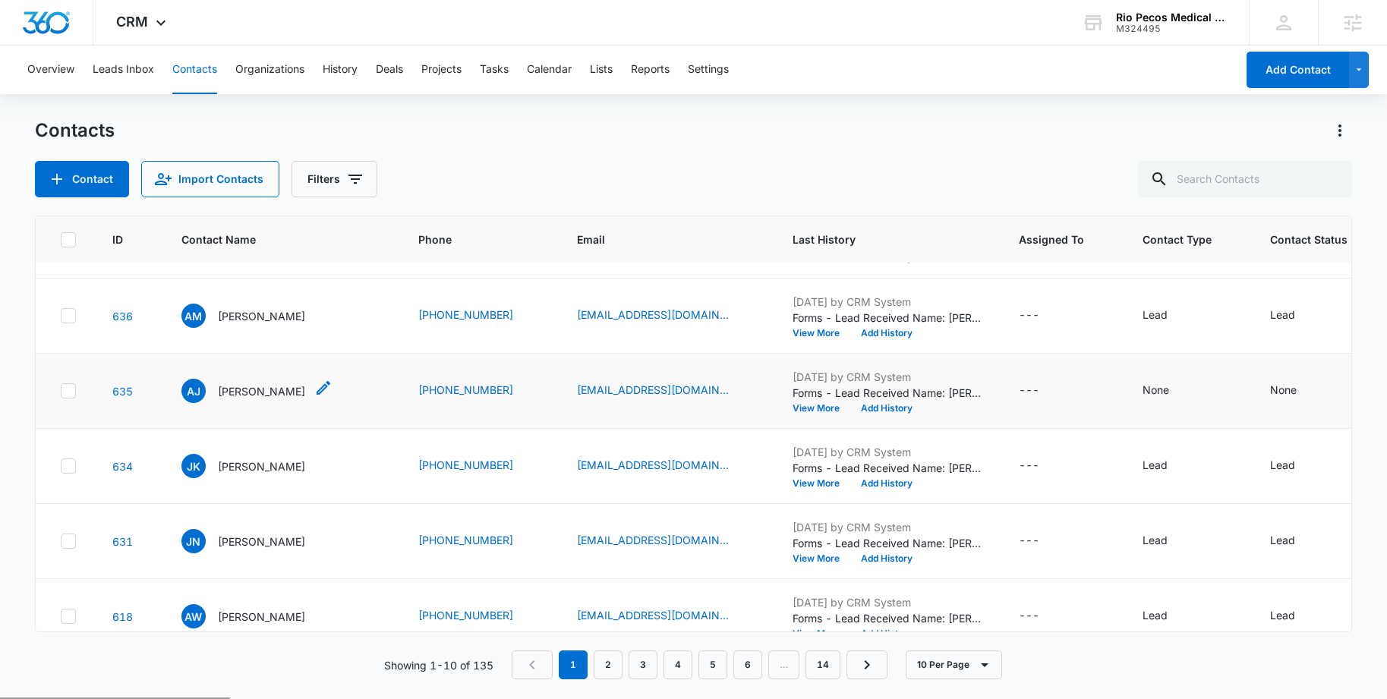
click at [273, 398] on div "AJ [PERSON_NAME]" at bounding box center [243, 391] width 124 height 24
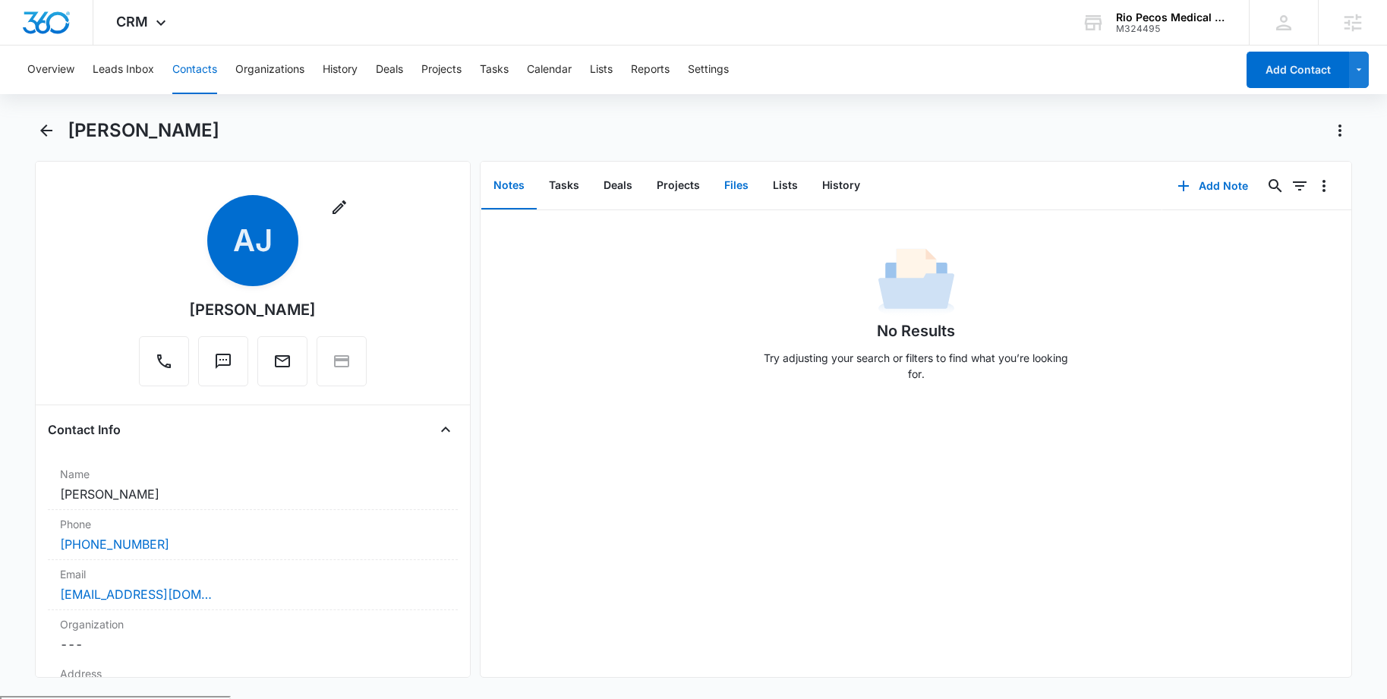
click at [746, 195] on button "Files" at bounding box center [736, 185] width 49 height 47
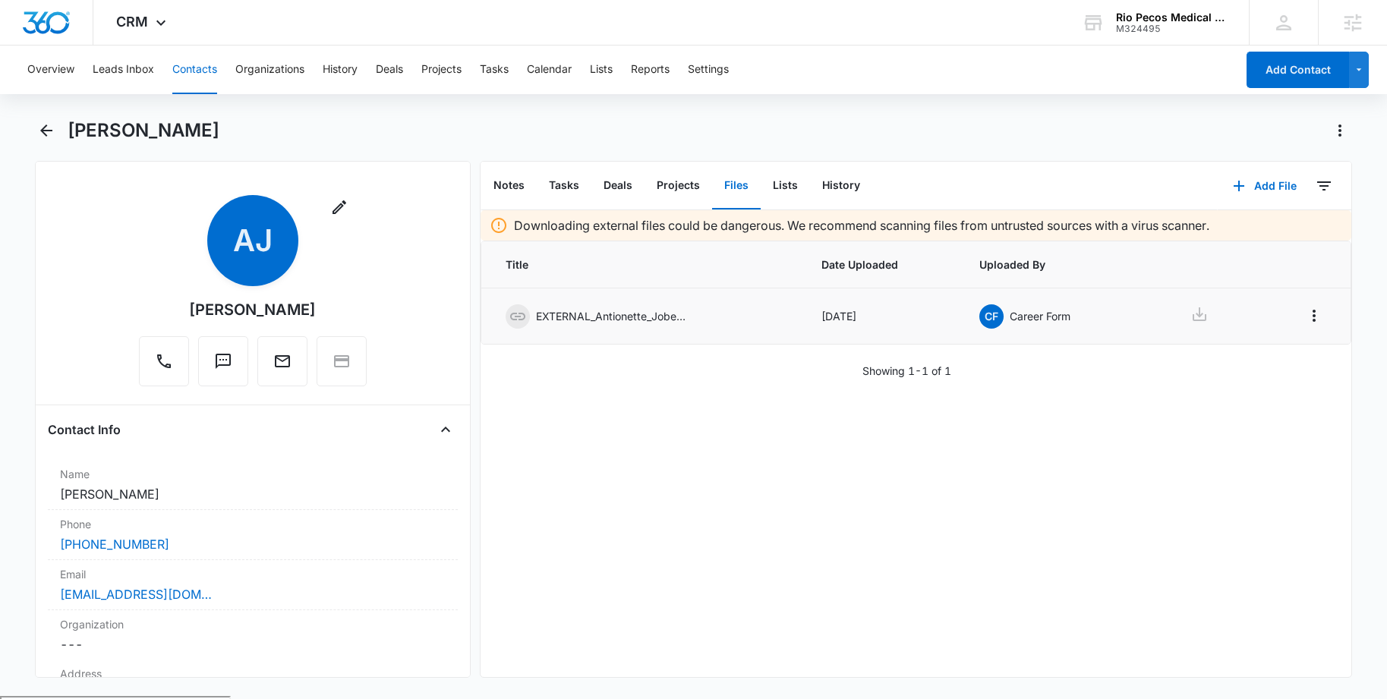
click at [634, 316] on p "EXTERNAL_Antionette_Jobe_Resume-.pdf" at bounding box center [612, 316] width 152 height 16
click at [998, 309] on span "CF" at bounding box center [991, 316] width 24 height 24
click at [565, 304] on div "EXTERNAL_Antionette_Jobe_Resume-.pdf" at bounding box center [642, 316] width 273 height 24
click at [521, 320] on icon at bounding box center [518, 316] width 18 height 18
click at [520, 308] on icon at bounding box center [518, 316] width 18 height 18
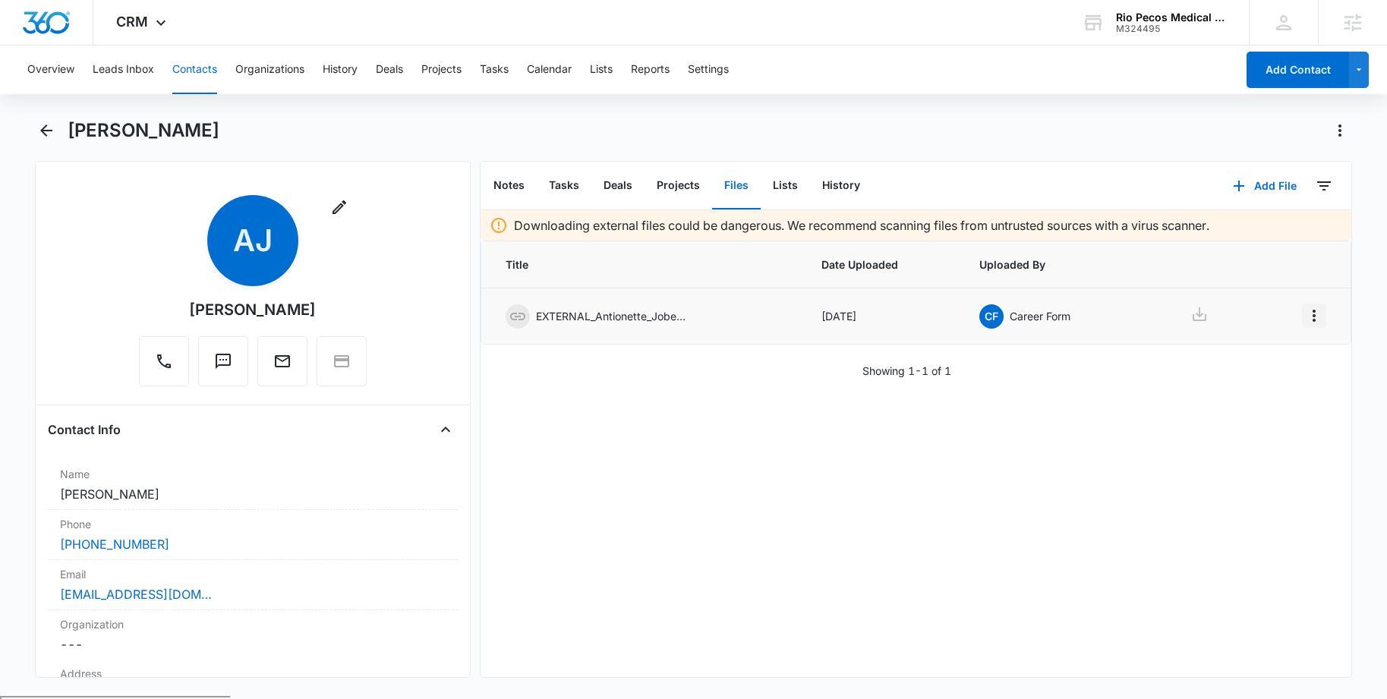
click at [1315, 325] on button "Overflow Menu" at bounding box center [1314, 316] width 24 height 24
click at [839, 363] on div "Showing 1-1 of 1" at bounding box center [915, 371] width 871 height 16
click at [994, 317] on span "CF" at bounding box center [991, 316] width 24 height 24
click at [635, 318] on p "EXTERNAL_Antionette_Jobe_Resume-.pdf" at bounding box center [612, 316] width 152 height 16
click at [513, 317] on icon at bounding box center [518, 316] width 18 height 18
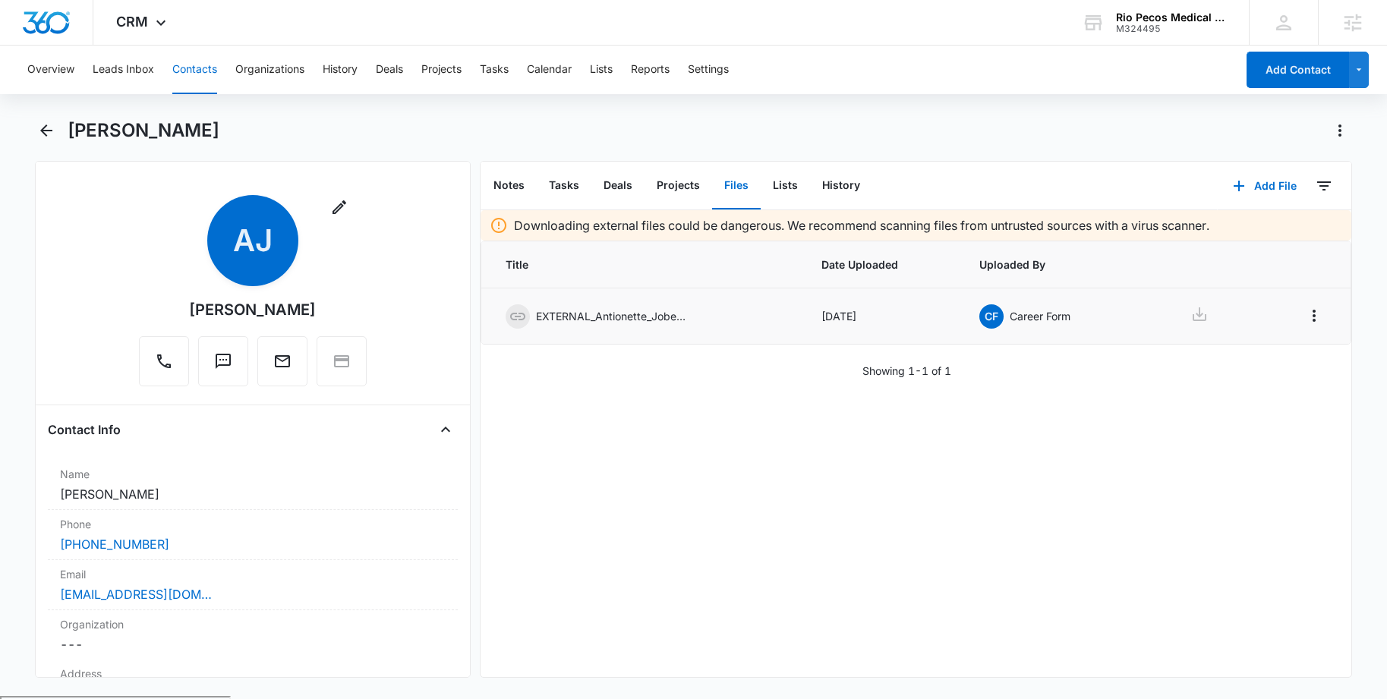
click at [640, 320] on p "EXTERNAL_Antionette_Jobe_Resume-.pdf" at bounding box center [612, 316] width 152 height 16
click at [515, 316] on icon at bounding box center [517, 317] width 15 height 8
click at [555, 312] on p "EXTERNAL_Antionette_Jobe_Resume-.pdf" at bounding box center [612, 316] width 152 height 16
click at [991, 318] on span "CF" at bounding box center [991, 316] width 24 height 24
